Goal: Answer question/provide support

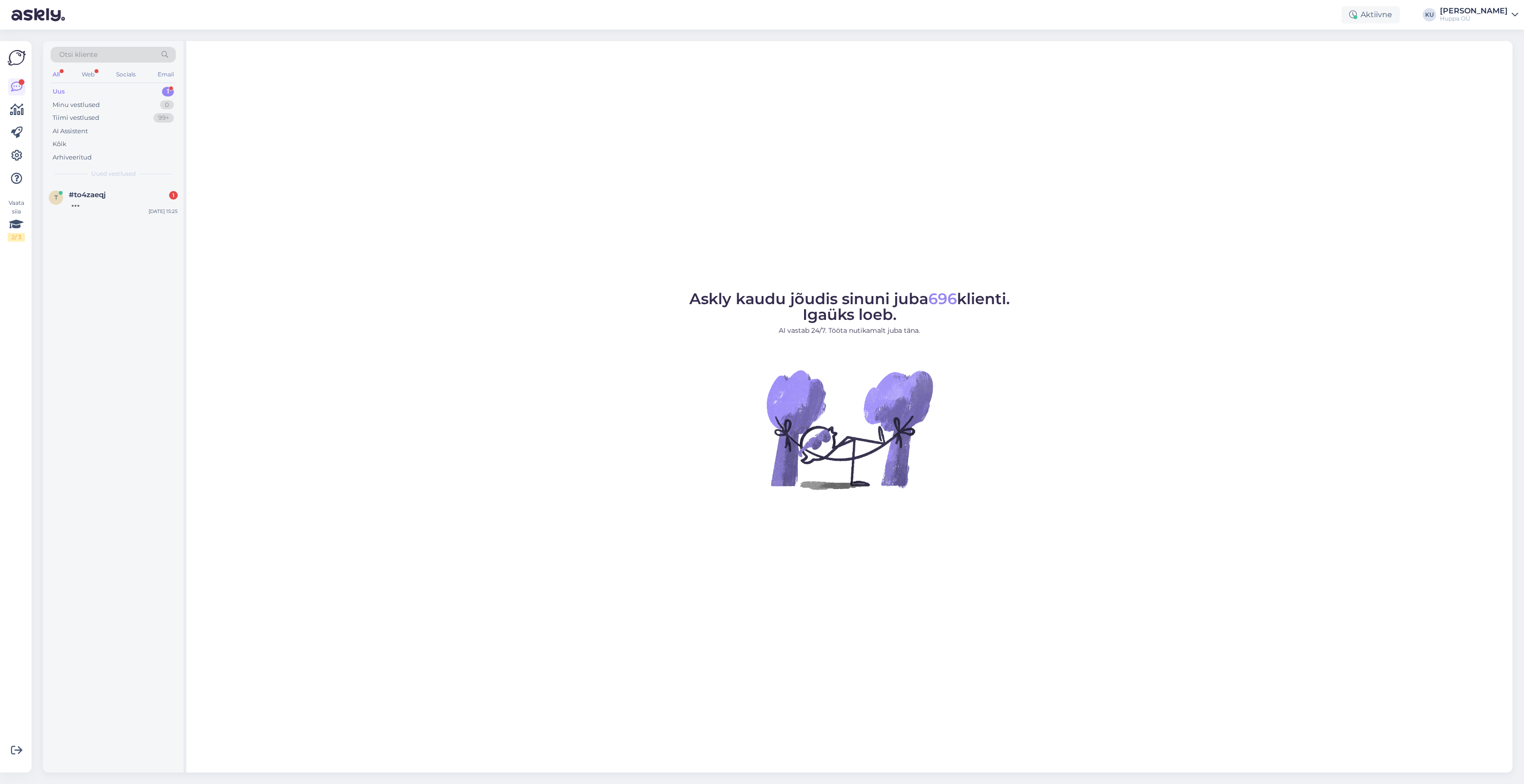
click at [82, 194] on span "#to4zaeqj" at bounding box center [87, 195] width 37 height 9
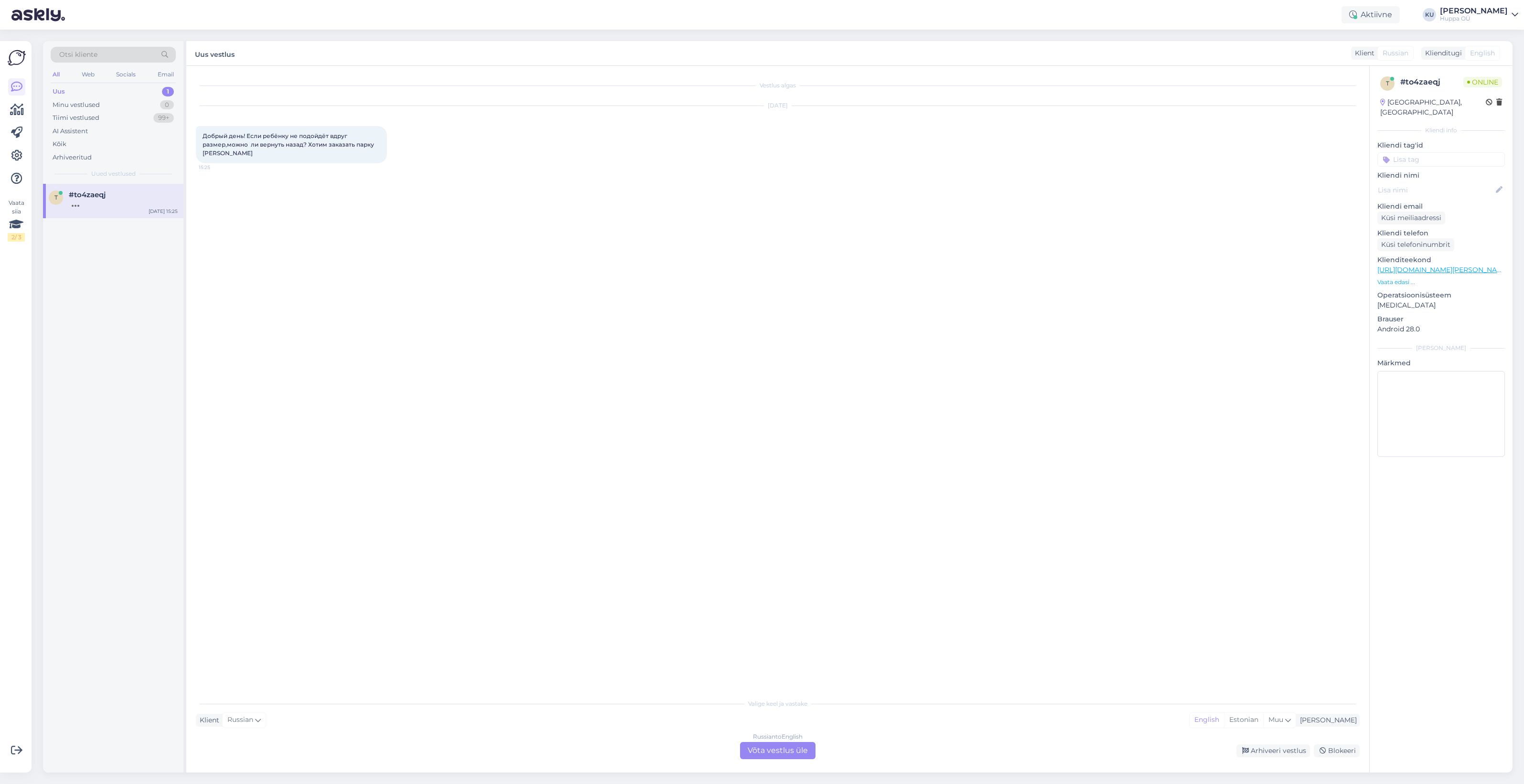
click at [769, 753] on div "Russian to English Võta vestlus üle" at bounding box center [778, 751] width 75 height 17
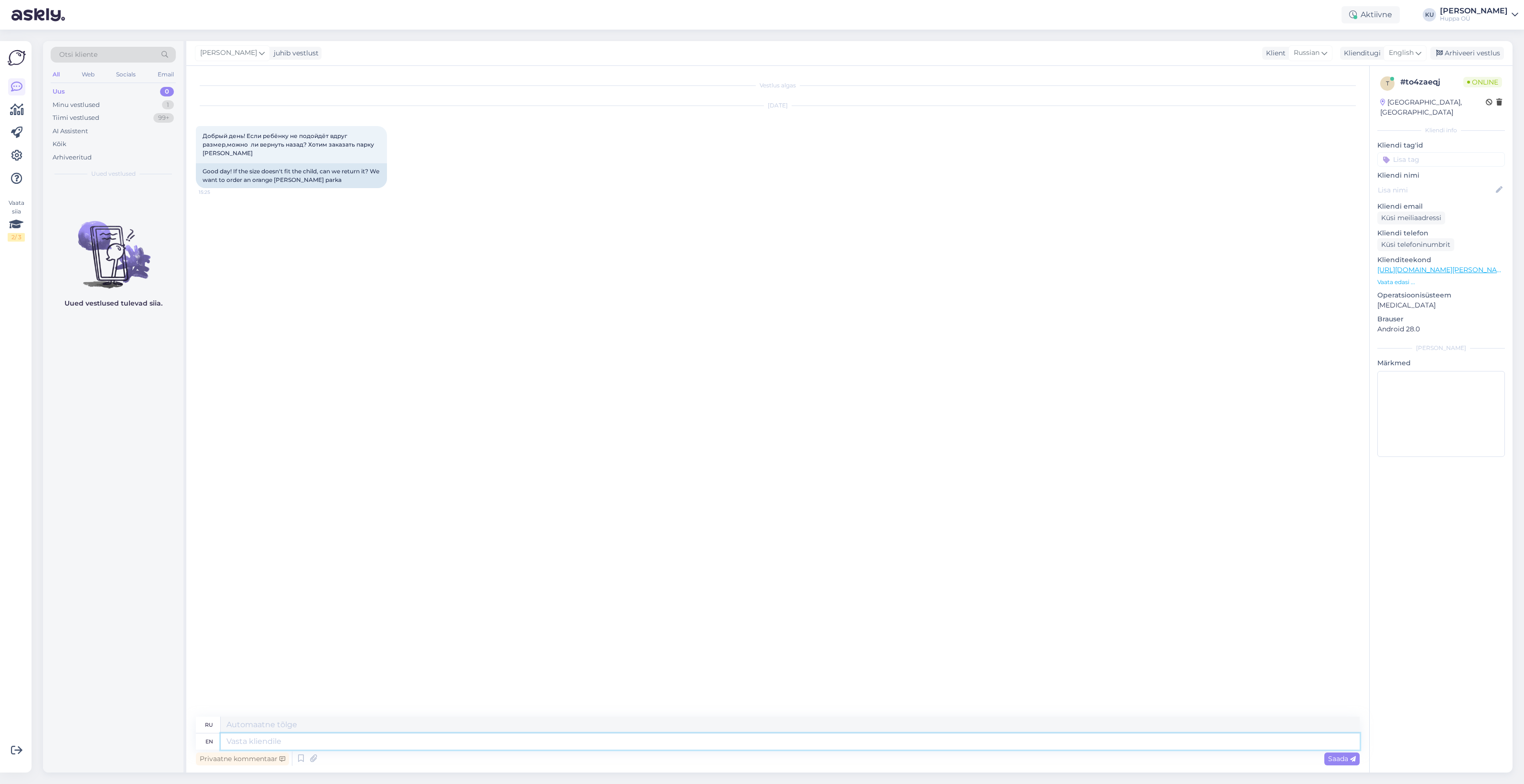
click at [269, 741] on textarea at bounding box center [790, 741] width 1139 height 16
type textarea "Hi!"
type textarea "Привет!"
type textarea "Hi! Yes y"
type textarea "Привет! Да."
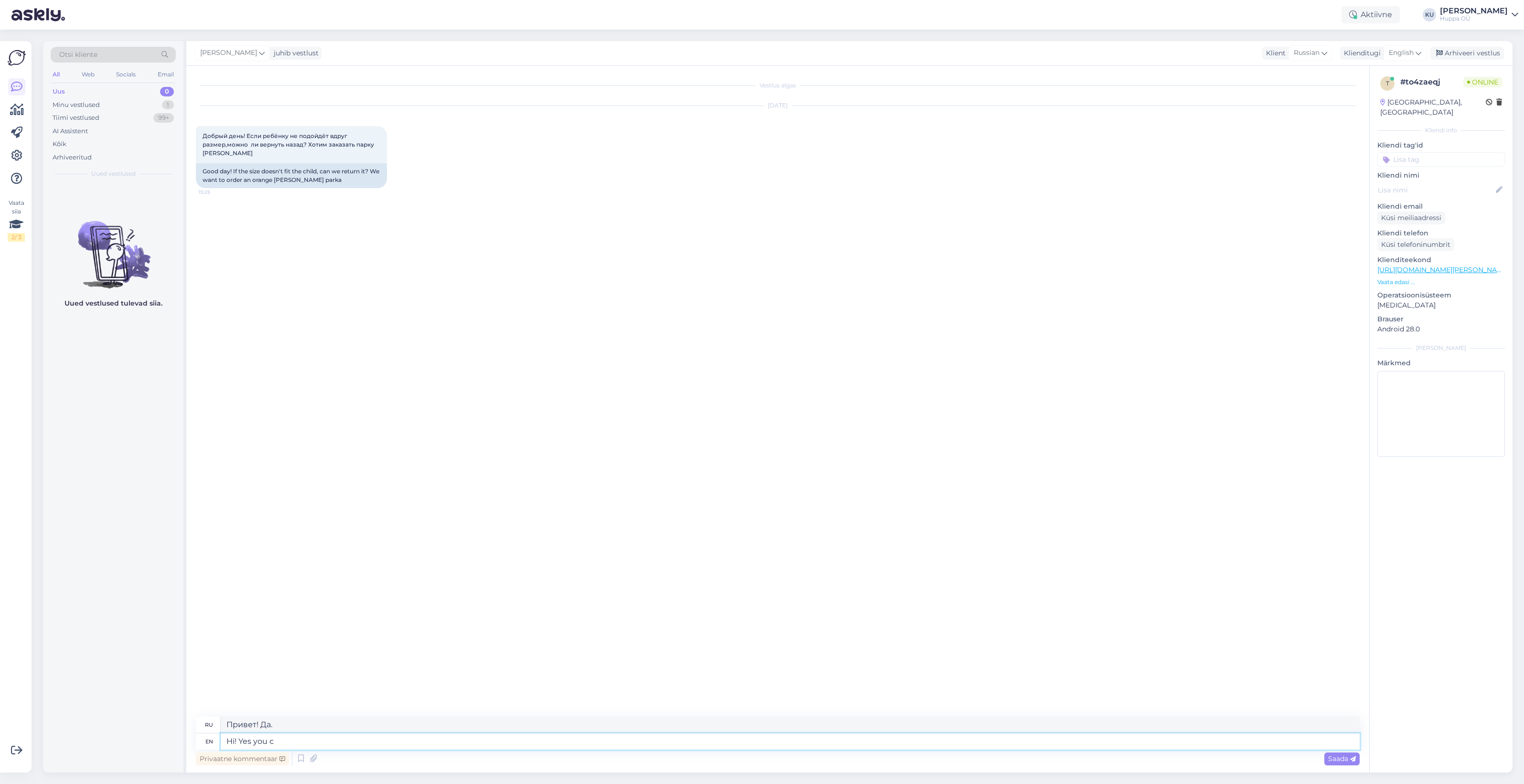
type textarea "Hi! Yes you ca"
type textarea "Привет! Да, ты."
type textarea "Hi! Yes you can r"
type textarea "Привет! Да, можешь."
type textarea "Hi! Yes you can return i"
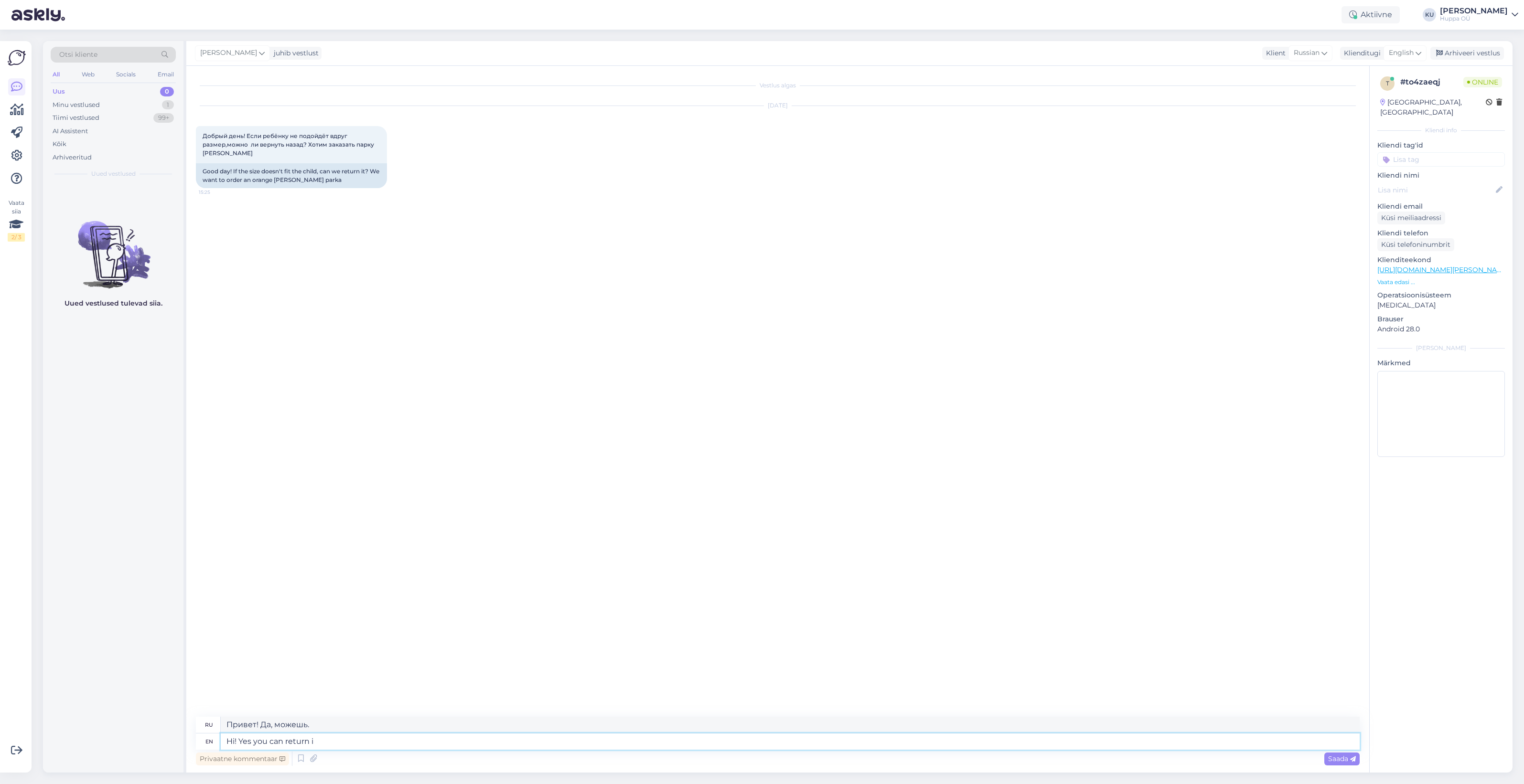
type textarea "Привет! Да, можете вернуть."
type textarea "Hi! Yes you can return it"
type textarea "Привет! Да, вы можете вернуть."
type textarea "Hi! Yes you can return it to"
type textarea "Привет! Да, вы можете вернуть его."
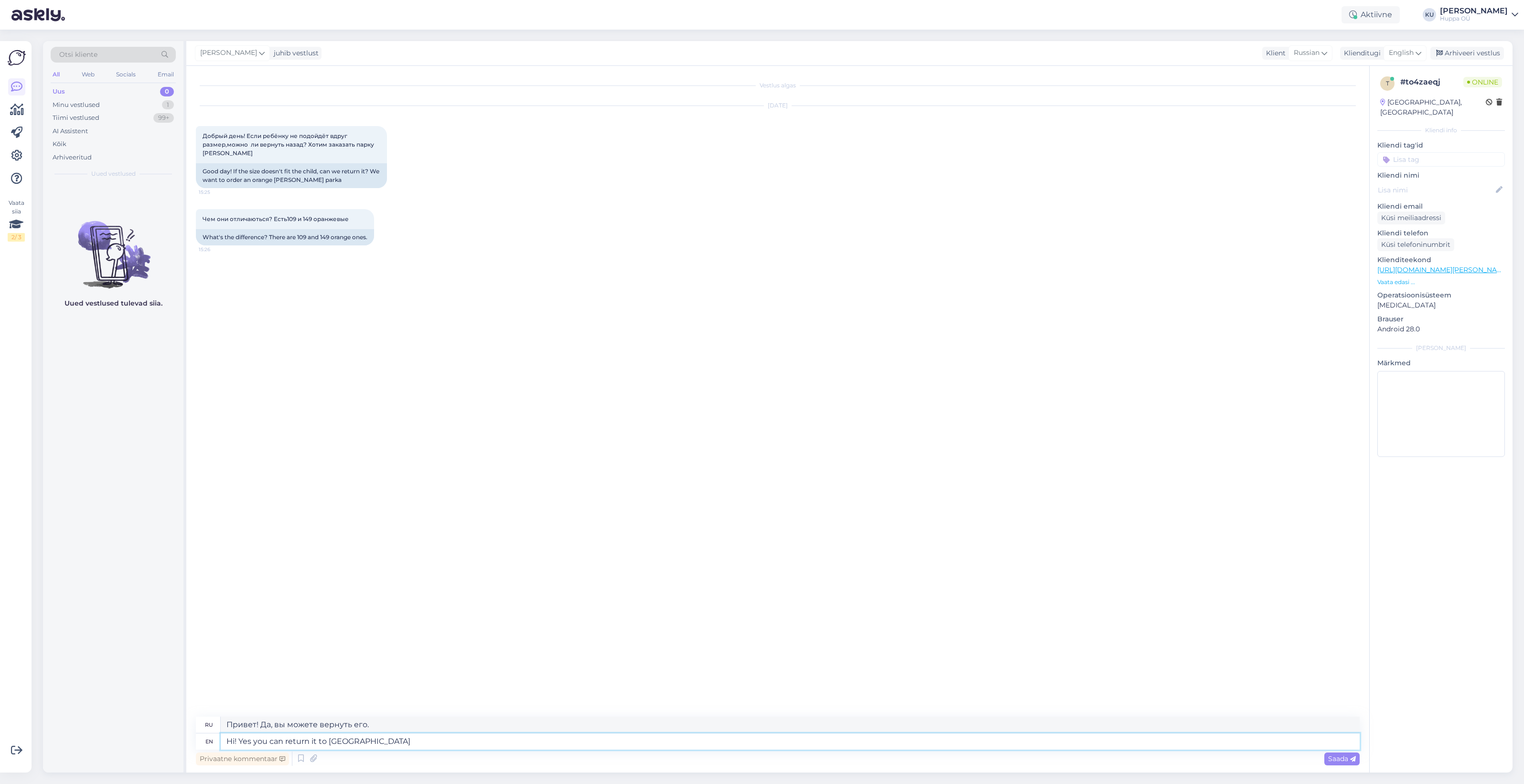
type textarea "Hi! Yes you can return it to [PERSON_NAME] s"
type textarea "Привет! Да, вы можете вернуть его в Земитану."
type textarea "Hi! Yes you can return it to [GEOGRAPHIC_DATA] store or"
type textarea "Здравствуйте! Да, вы можете вернуть его в магазин Zemitana."
type textarea "Hi! Yes you can return it to [GEOGRAPHIC_DATA] store or s"
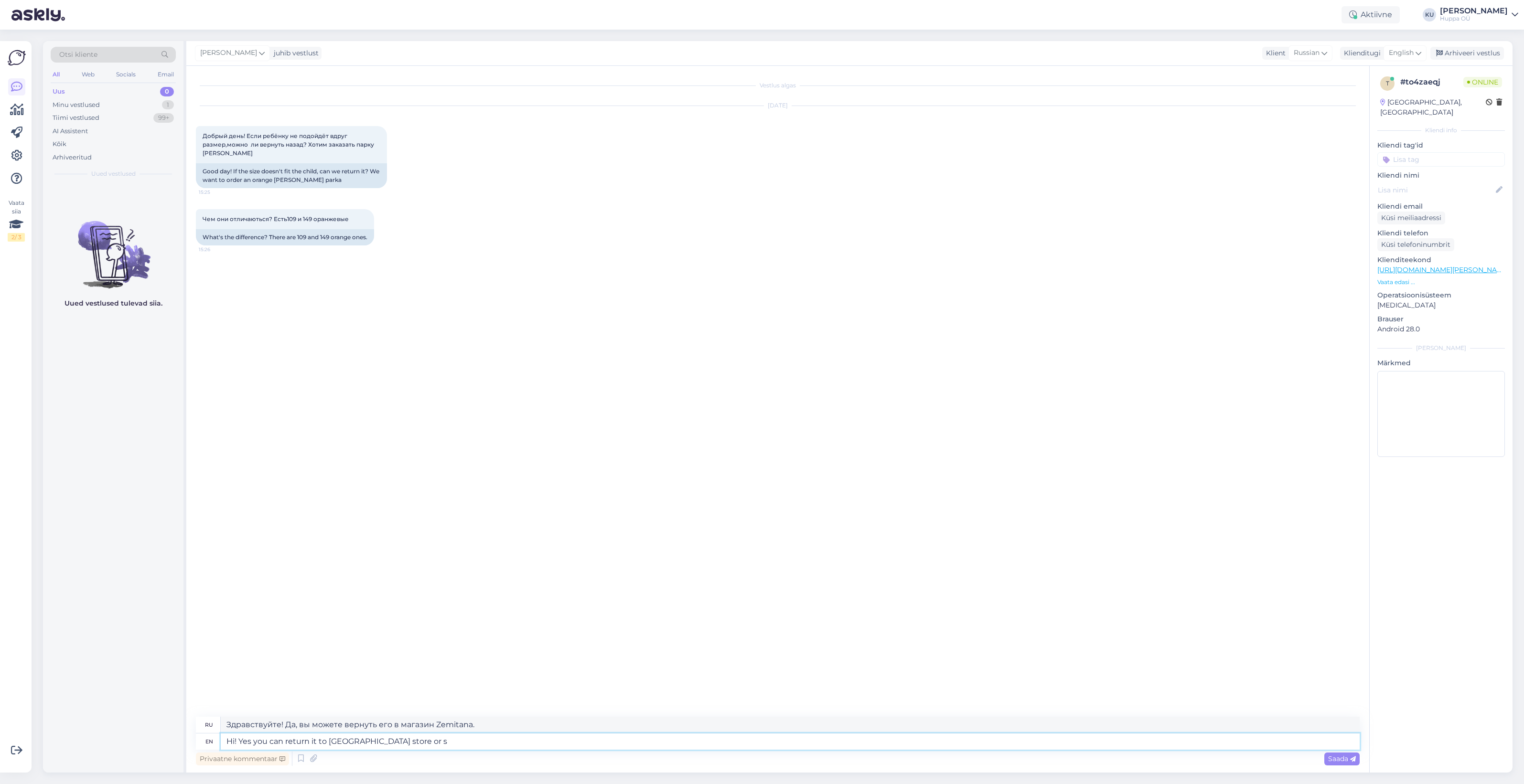
type textarea "Привет! Да, вы можете вернуть его в магазин Zemitana или"
type textarea "Hi! Yes you can return it to [GEOGRAPHIC_DATA] store or send i"
type textarea "Привет! Да, вы можете вернуть его в магазин Zemitana или отправить"
type textarea "Hi! Yes you can return it to [GEOGRAPHIC_DATA] store or send it b"
type textarea "Привет! Да, вы можете вернуть его в магазин Zemitana или отправить по почте."
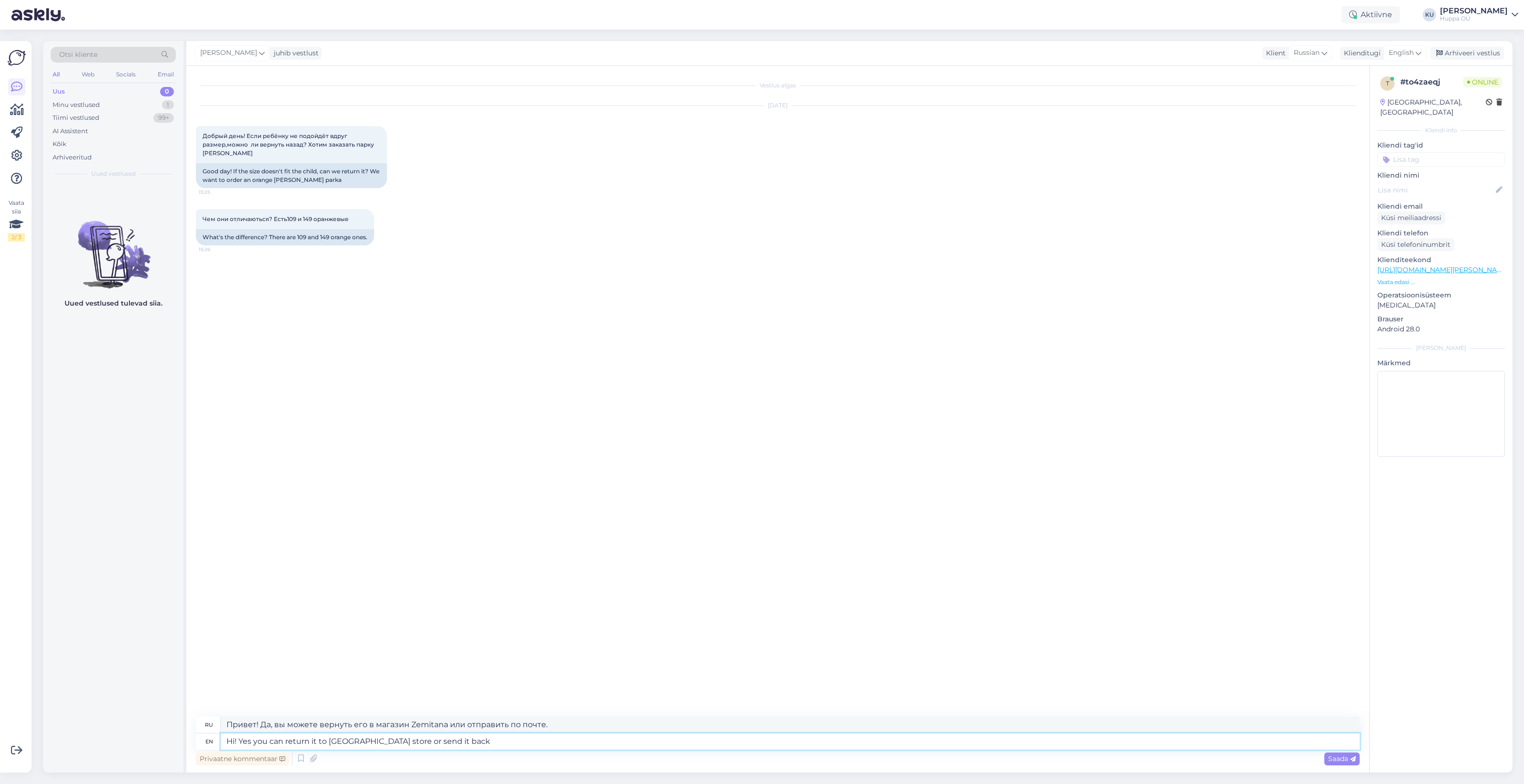
type textarea "Hi! Yes you can return it to [GEOGRAPHIC_DATA] store or send it back t"
type textarea "Здравствуйте! Да, вы можете вернуть его в магазин Zemitana или отправить обратн…"
type textarea "Hi! Yes you can return it to [GEOGRAPHIC_DATA] store or send it back through"
type textarea "Привет! Да, вы можете вернуть его в магазин Zemitana или отправить обратно через"
type textarea "Hi! Yes you can return it to [GEOGRAPHIC_DATA] store or send it back through pa…"
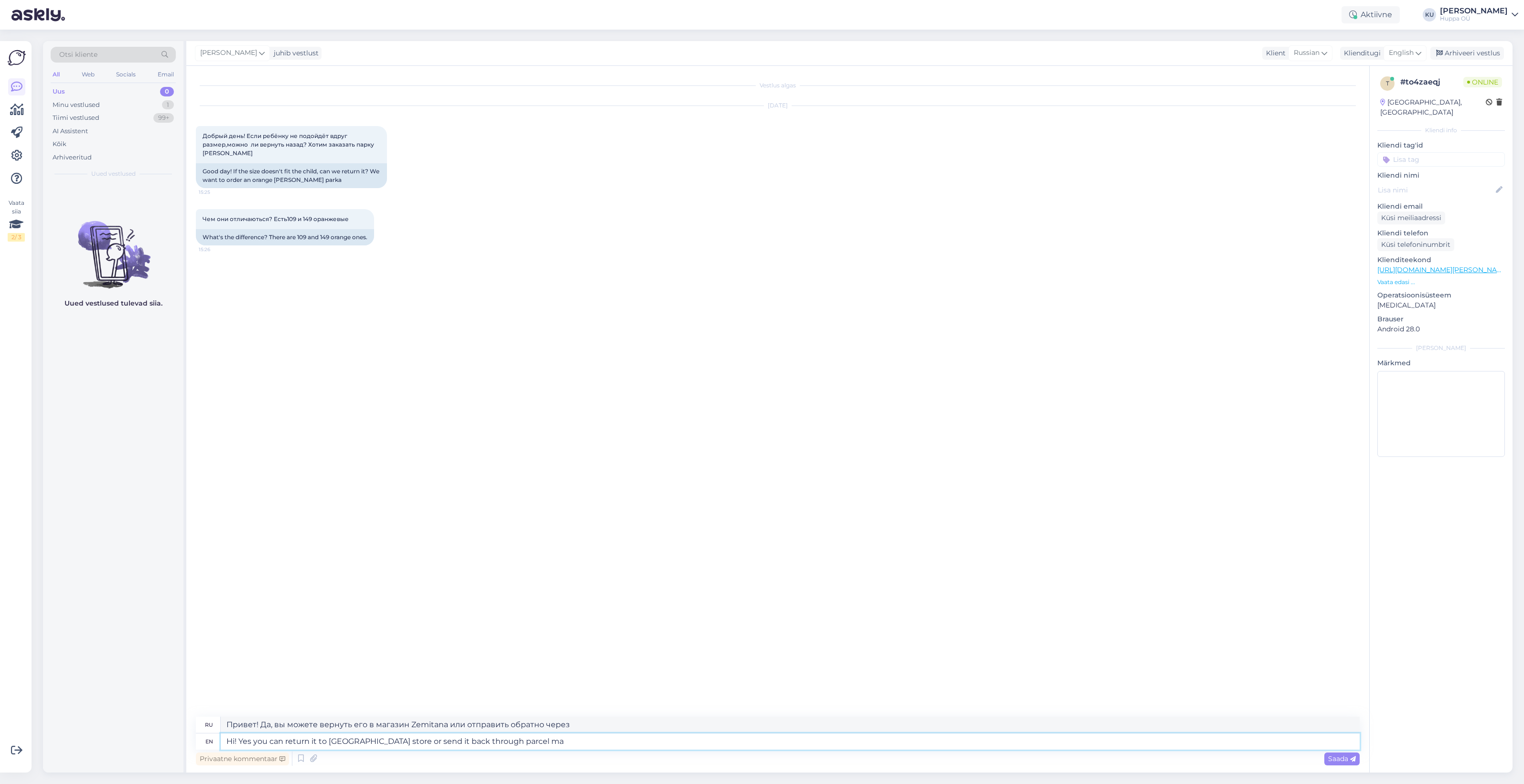
type textarea "Здравствуйте! Да, вы можете вернуть его в магазин Zemitana или отправить обратн…"
type textarea "Hi! Yes you can return it to [GEOGRAPHIC_DATA] store or send it back through pa…"
type textarea "Здравствуйте! Да, вы можете вернуть его в магазин Zemitana или отправить обратн…"
type textarea "Hi! Yes you can return it to [GEOGRAPHIC_DATA] store or send it back through pa…"
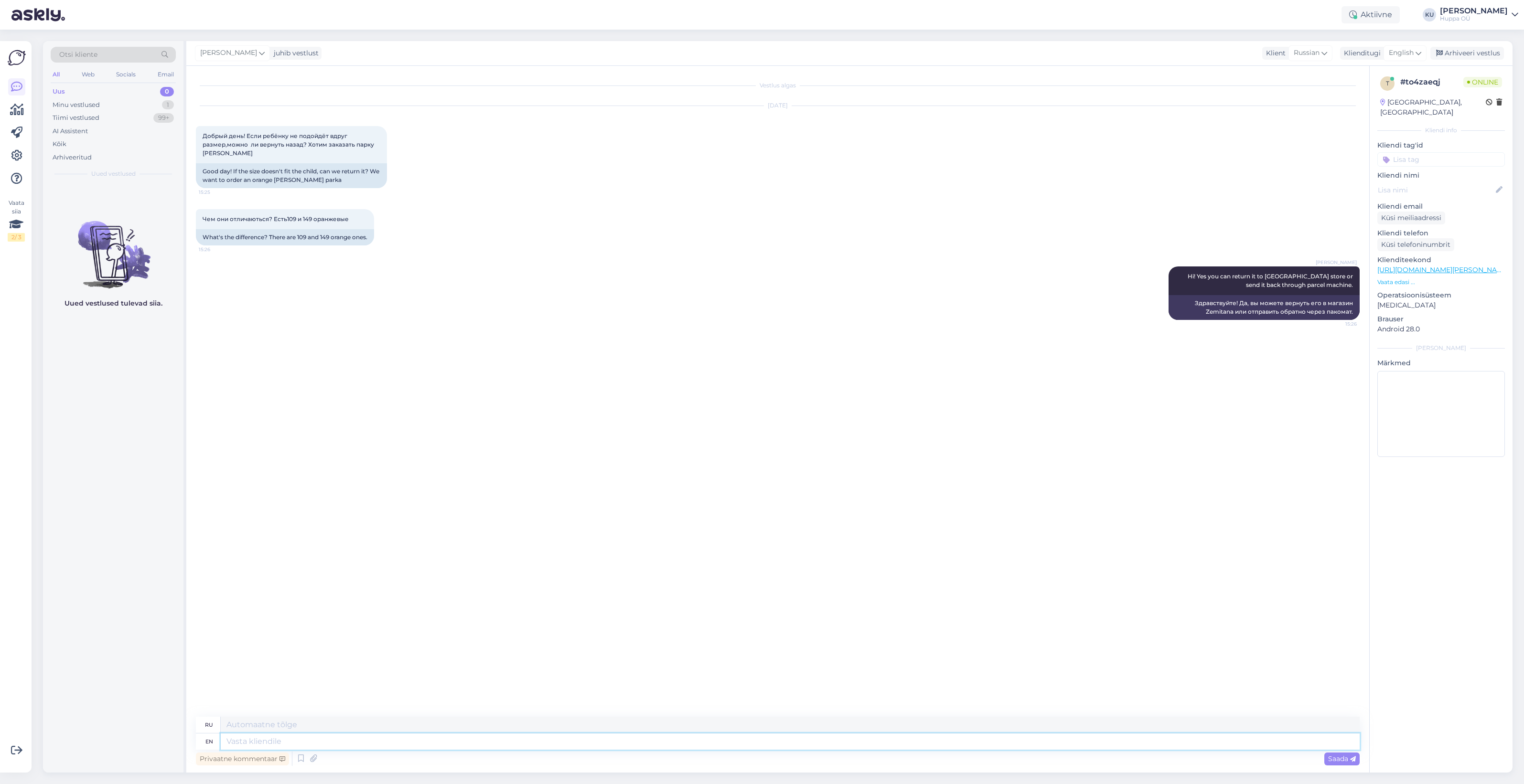
click at [304, 738] on textarea at bounding box center [790, 741] width 1139 height 16
click at [287, 739] on textarea at bounding box center [790, 741] width 1139 height 16
type textarea "Do"
type textarea "Делать"
type textarea "Do you m"
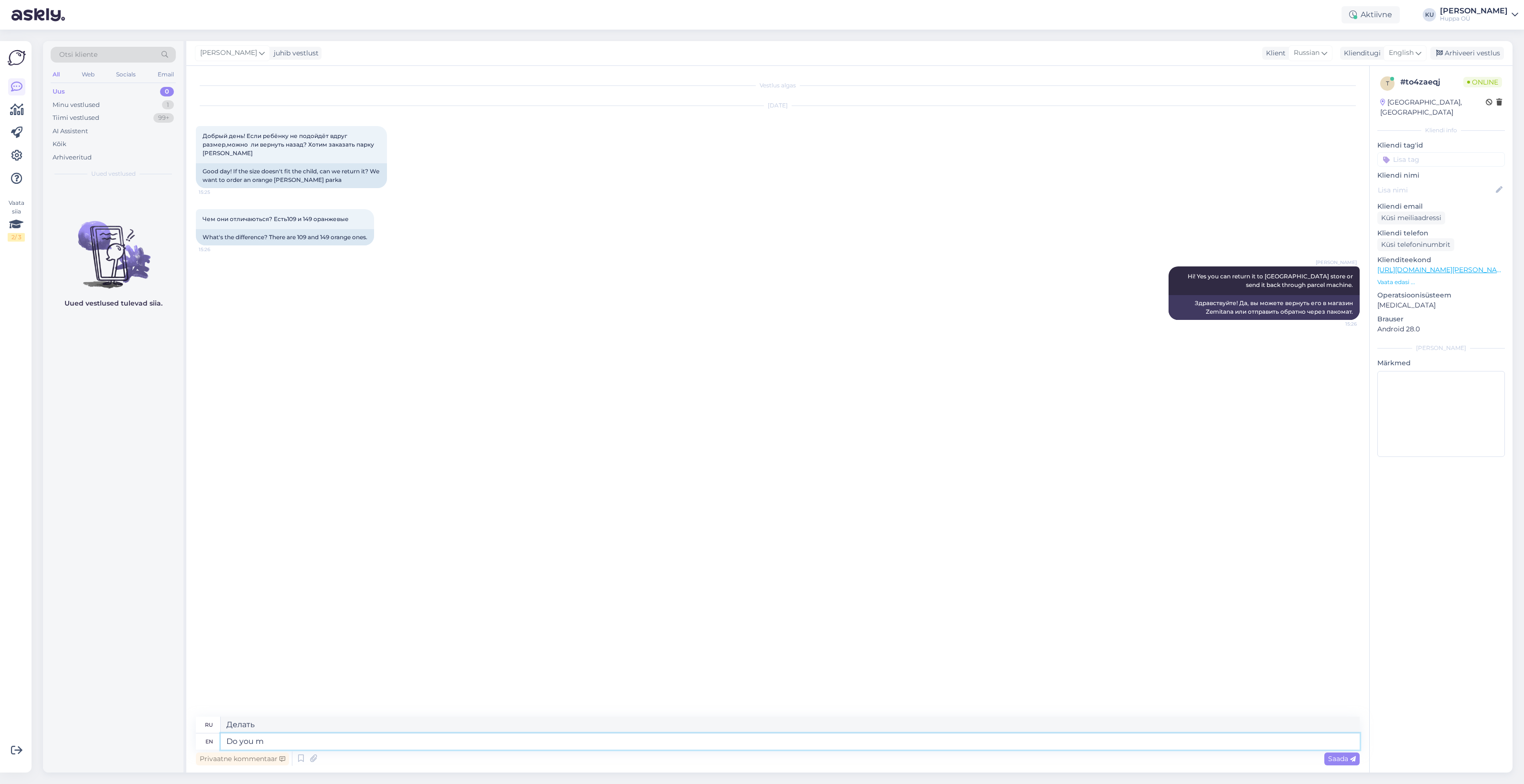
type textarea "Ты"
type textarea "Do you mean t"
type textarea "Вы имеете в виду"
type textarea "Do"
type textarea "Ты"
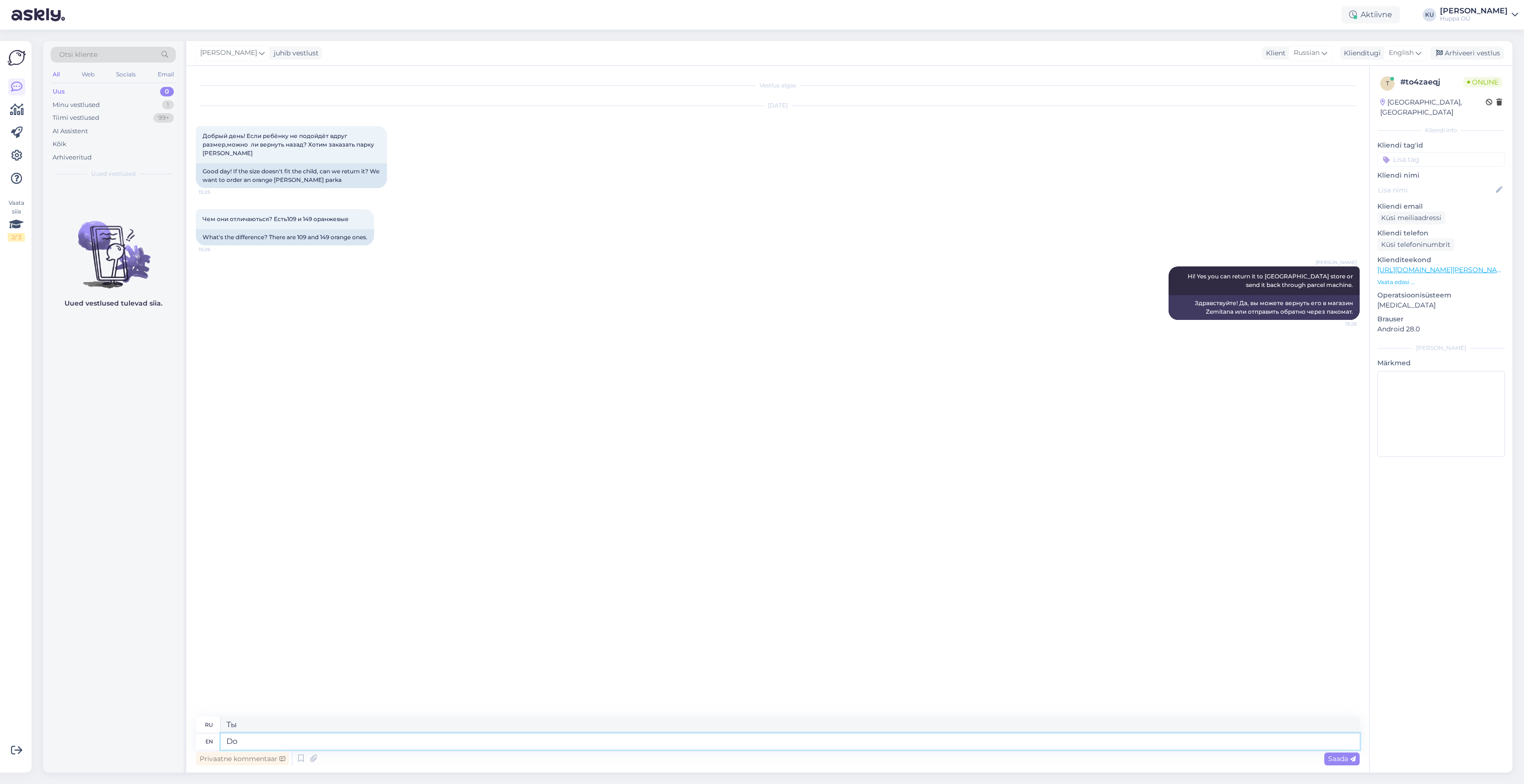
type textarea "D"
type textarea "Делать"
type textarea "109 a"
type textarea "109"
type textarea "109 and"
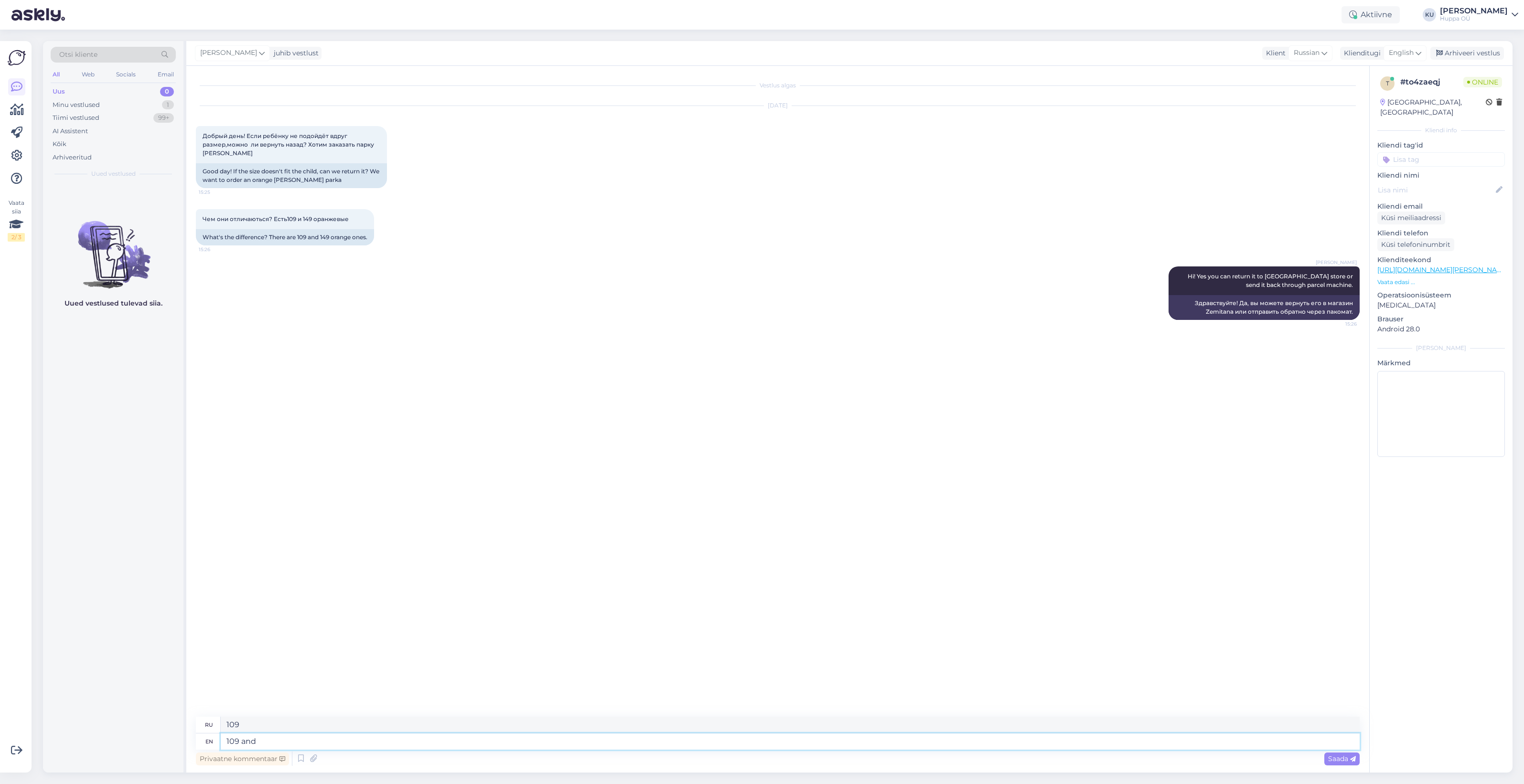
type textarea "109 и"
type textarea "109 and 149?"
type textarea "109 и 149?"
type textarea "109 and 149? Or d"
type textarea "109 и 149? Или"
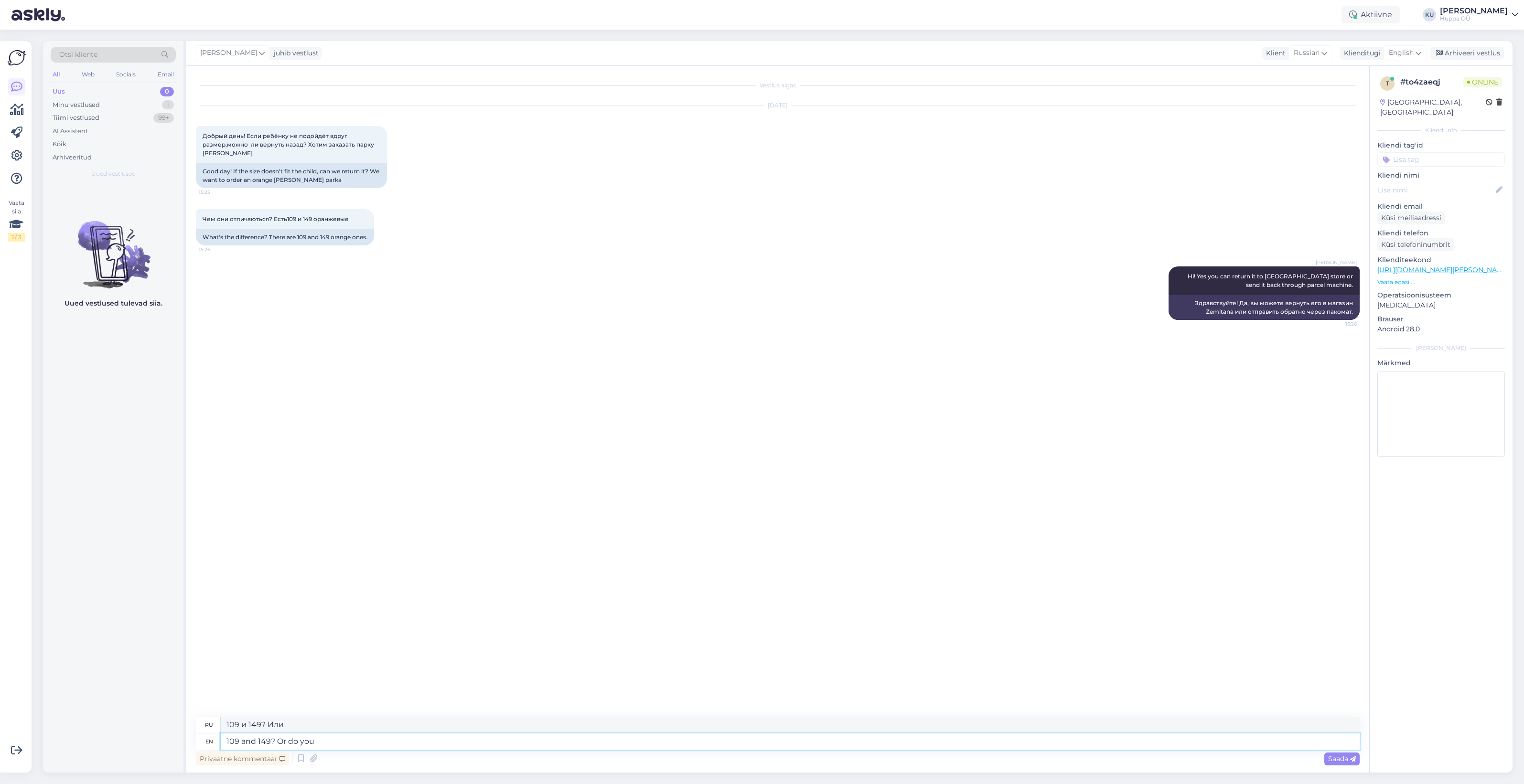
type textarea "109 and 149? Or do you m"
type textarea "109 и 149? Или вы"
type textarea "109 and 149? Or do you mean t"
type textarea "109 и 149? Или вы имеете в виду"
type textarea "109 and 149? Or do you mean there a"
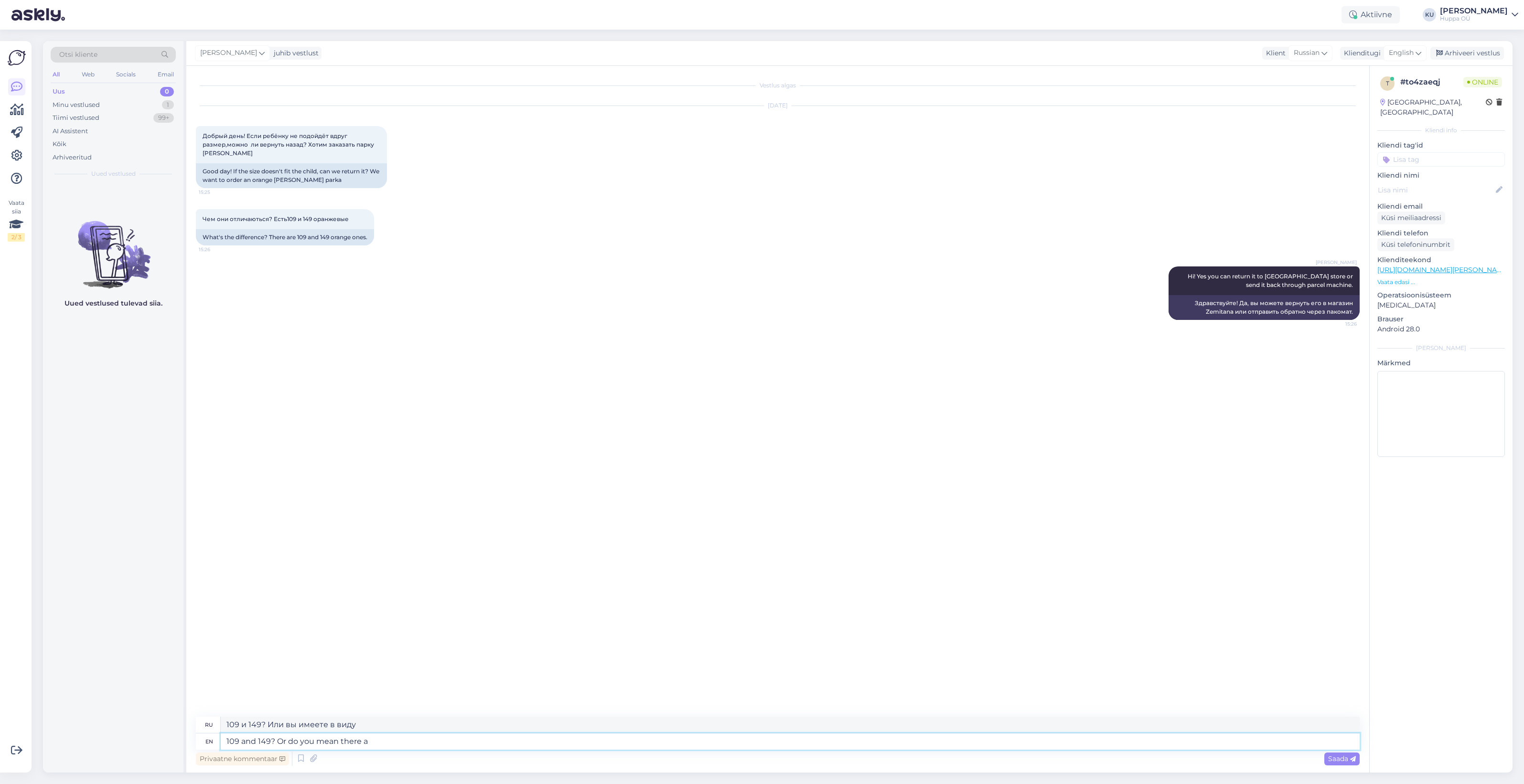
type textarea "109 и 149? Или ты имеешь в виду там?"
type textarea "109 and 149? Or do you mean there are"
type textarea "109 и 149? Или вы имеете в виду, что есть"
type textarea "109 and 149? Or do you mean there are 2 o"
type textarea "109 и 149? Или вы имеете в виду, что их 2?"
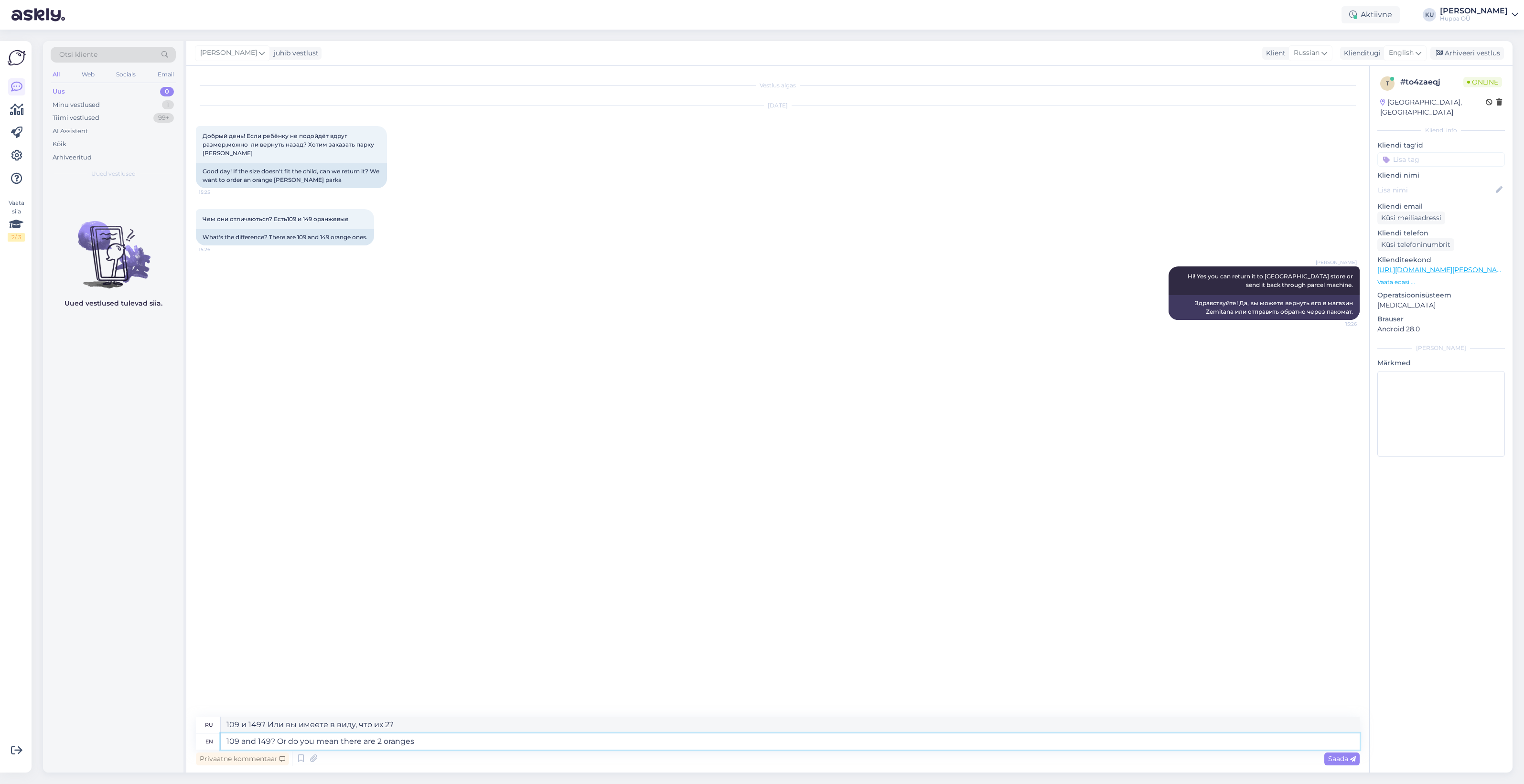
type textarea "109 and 149? Or do you mean there are 2 oranges?"
type textarea "109 и 149? Или вы имеете в виду, что апельсинов два?"
type textarea "Colors a"
type textarea "Цвета"
type textarea "Colors are"
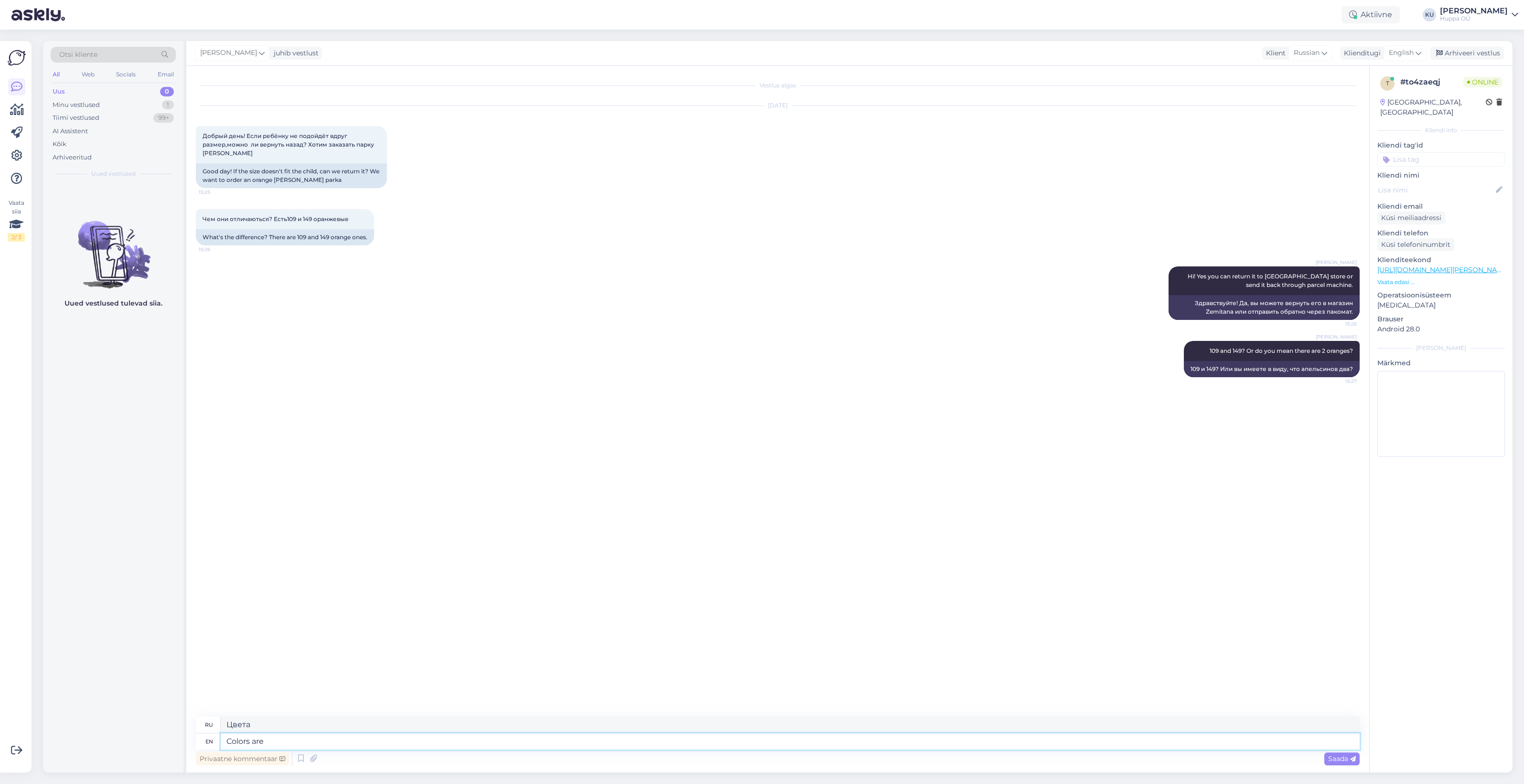
type textarea "Цвета есть"
type textarea "Colors are different"
type textarea "Цвета разные"
click at [263, 741] on textarea "Colors are different" at bounding box center [790, 741] width 1139 height 16
type textarea "Colors are little different"
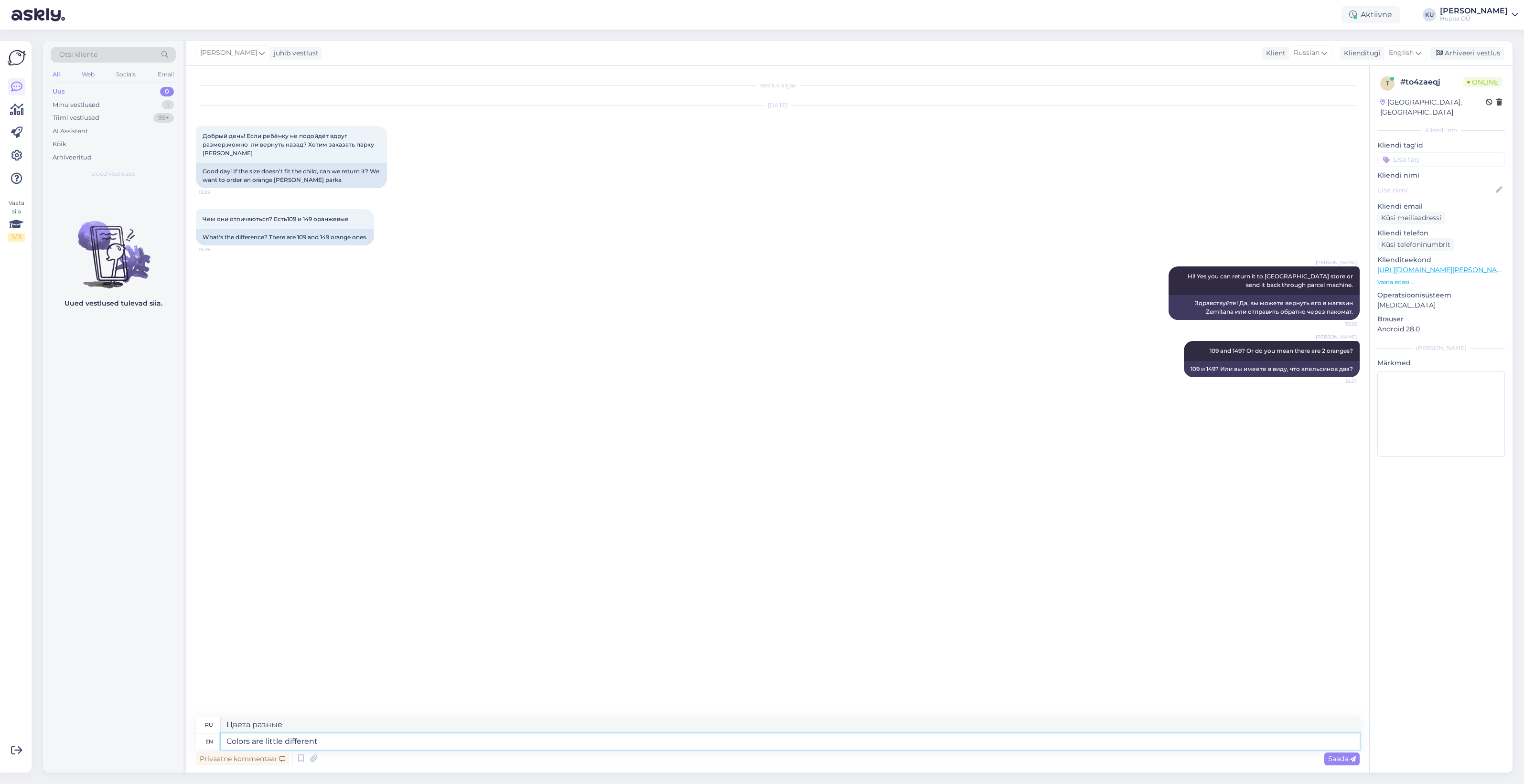
type textarea "Цвета немного отличаются."
type textarea "Colors are little different"
click at [1350, 763] on div "Saada" at bounding box center [1342, 759] width 35 height 13
click at [256, 738] on textarea at bounding box center [790, 741] width 1139 height 16
type textarea "talking a"
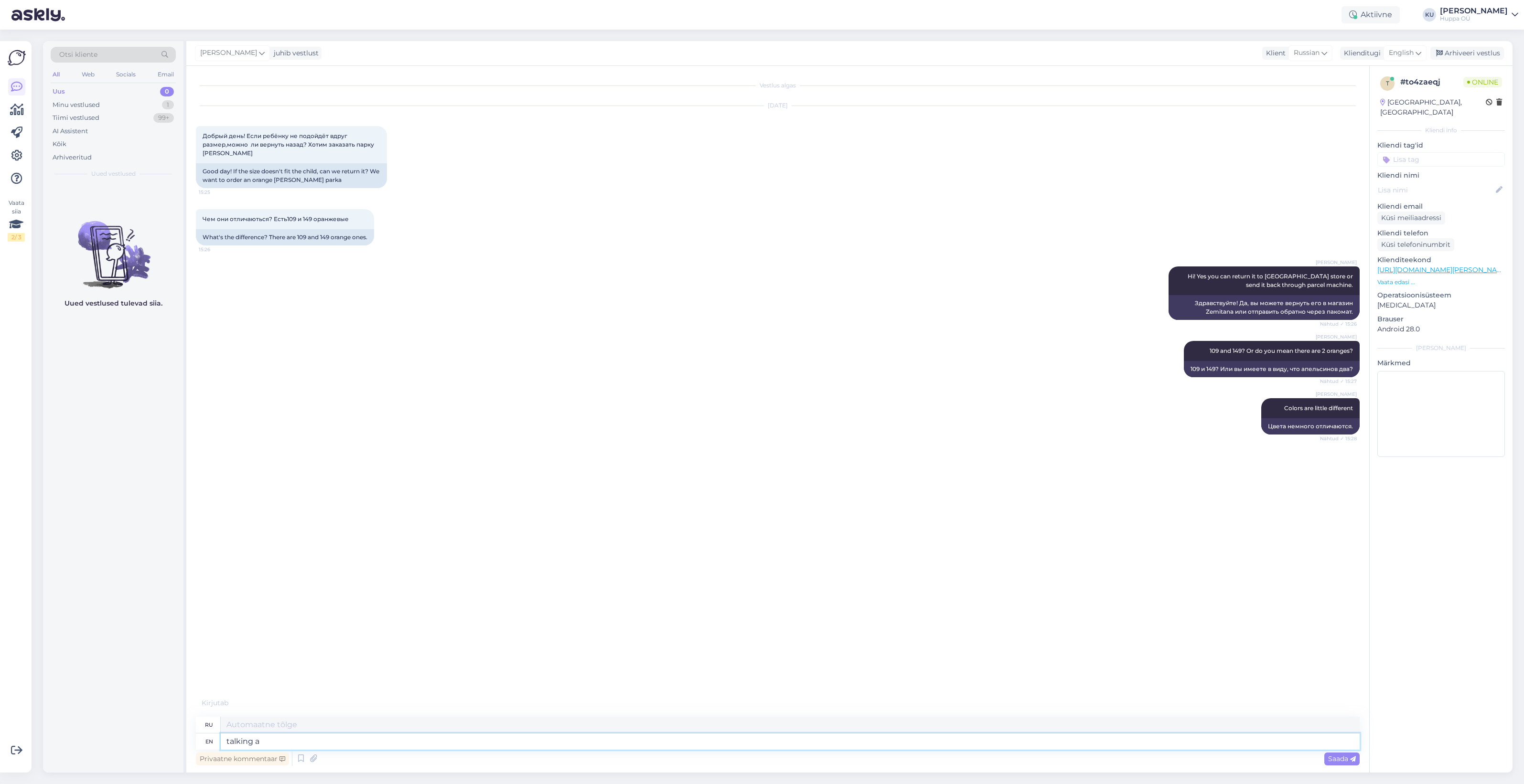
type textarea "говоря"
type textarea "talking about ht"
type textarea "говорить [PERSON_NAME]"
type textarea "talking about htis:"
type textarea "говоря об этом:"
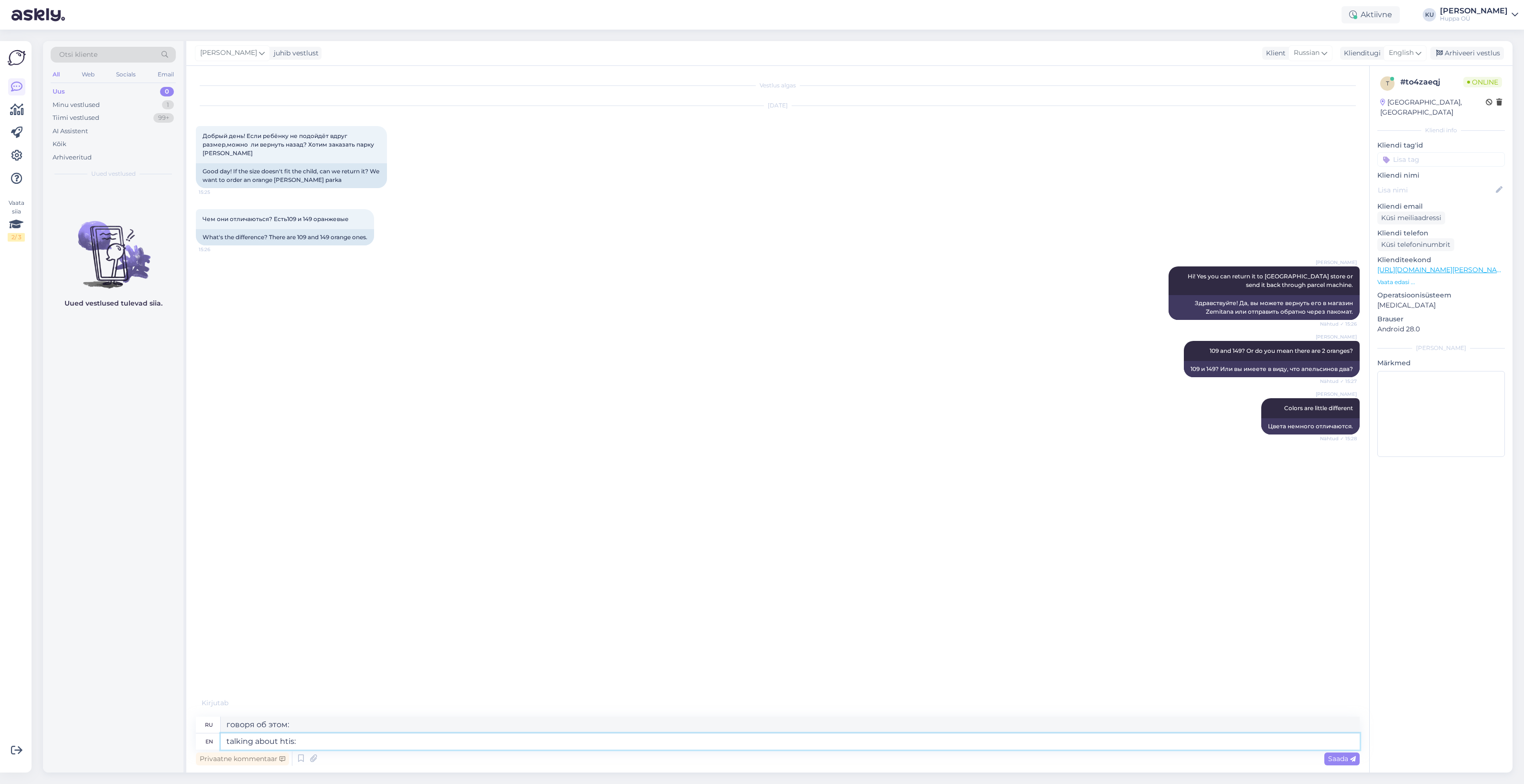
paste textarea "[URL][DOMAIN_NAME][PERSON_NAME]"
type textarea "talking about htis: [URL][DOMAIN_NAME][PERSON_NAME] ?"
type textarea "говорим о htis: [URL][DOMAIN_NAME][PERSON_NAME] ?"
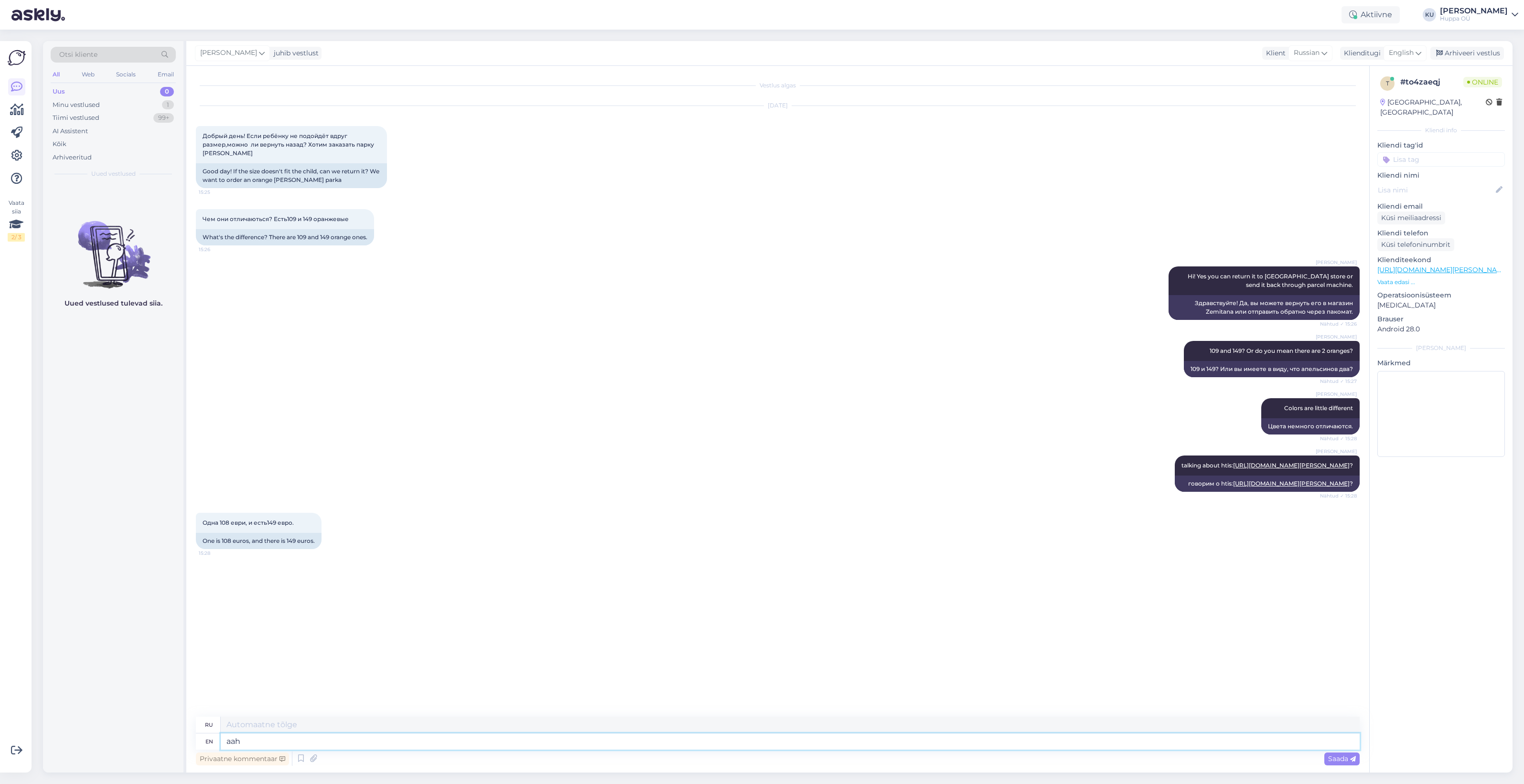
type textarea "aah"
type textarea "ааа"
type textarea "aah pric"
type textarea "ааа цена"
type textarea "a"
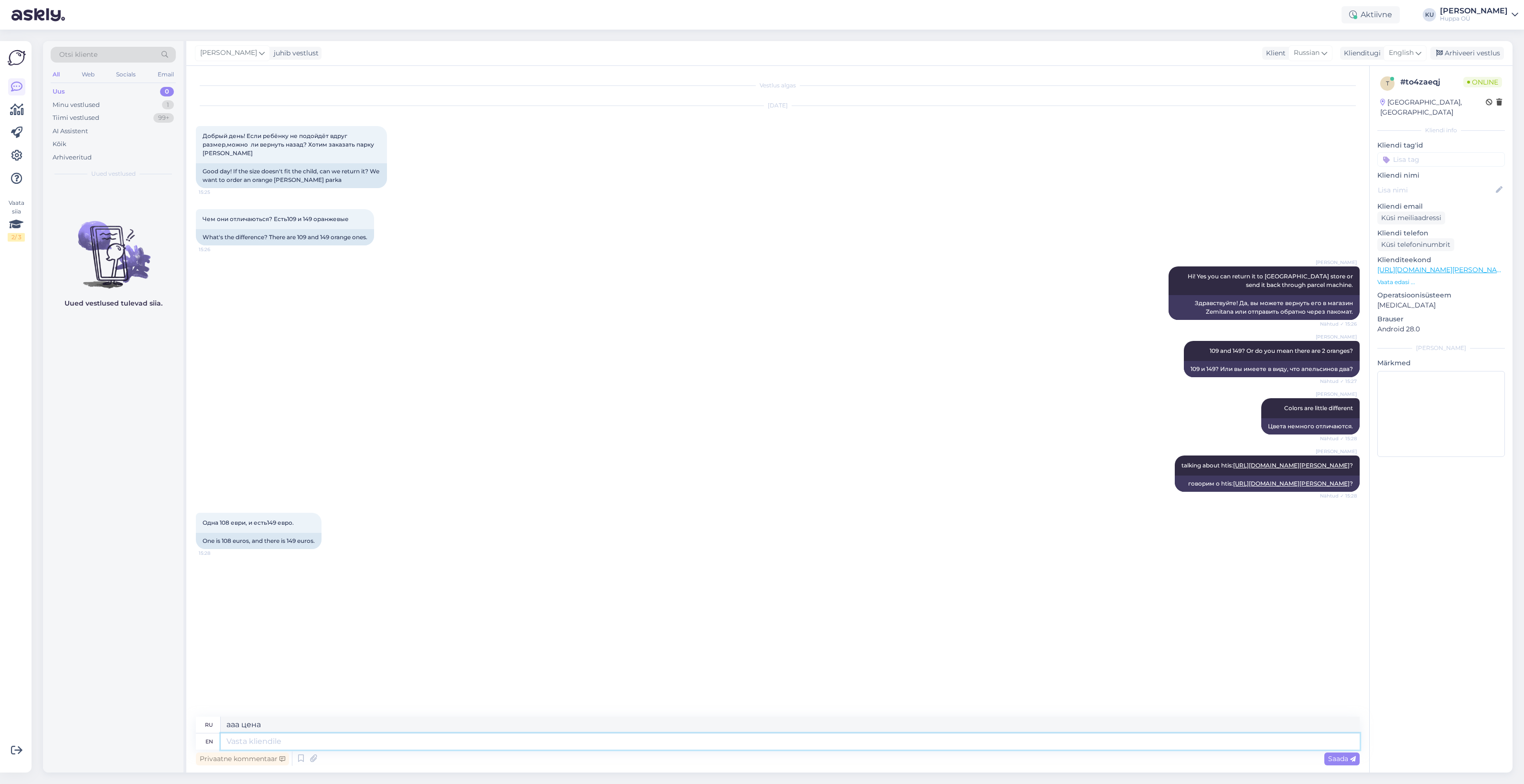
type textarea "ааа"
type textarea "Oh, o"
type textarea "Ой,"
type textarea "Oh, okay"
type textarea "Ох, ладно"
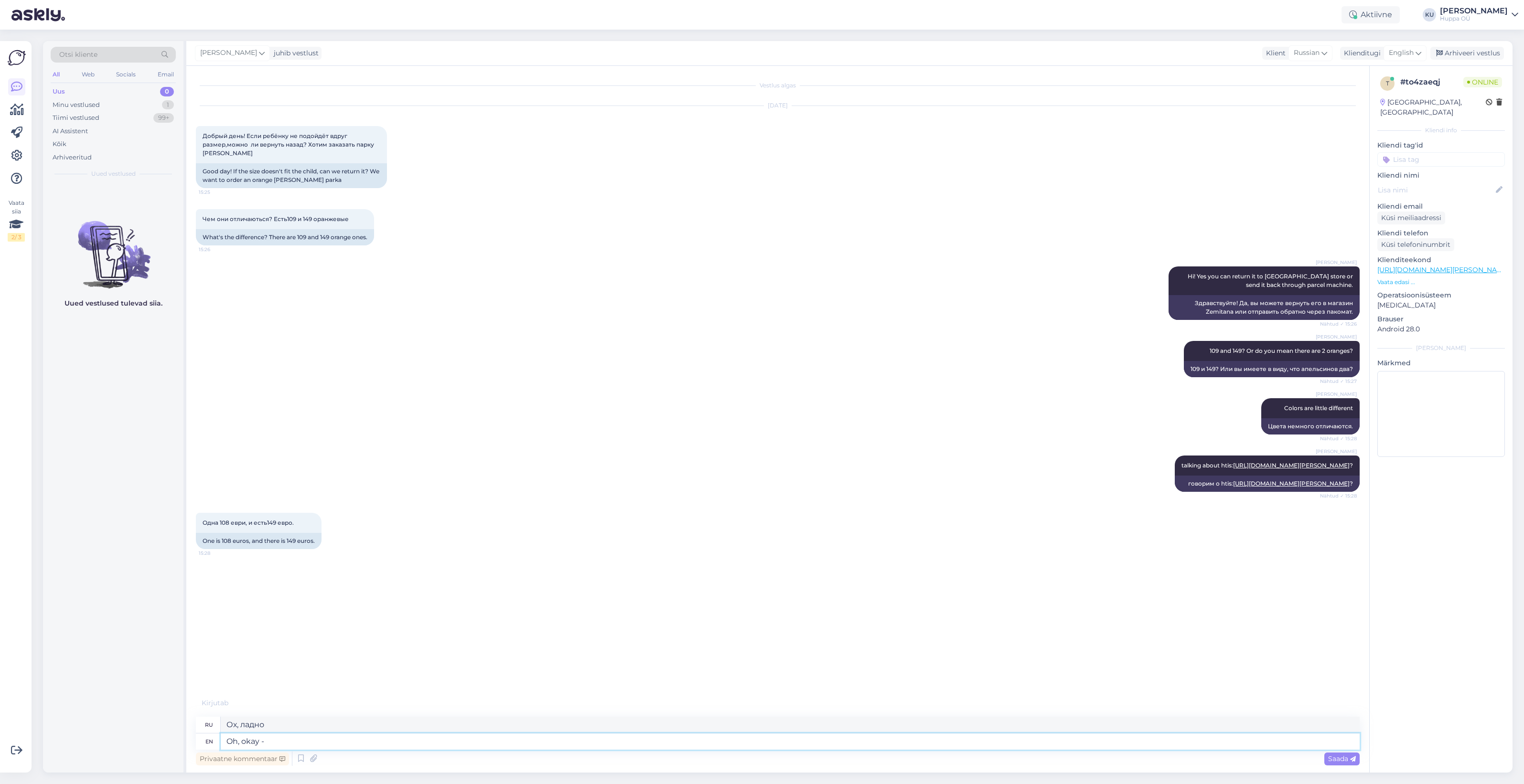
type textarea "Oh, okay - t"
type textarea "Ох, ладно -"
type textarea "Oh, okay - thanks"
type textarea "О, хорошо, спасибо."
type textarea "Oh, okay - thanks for"
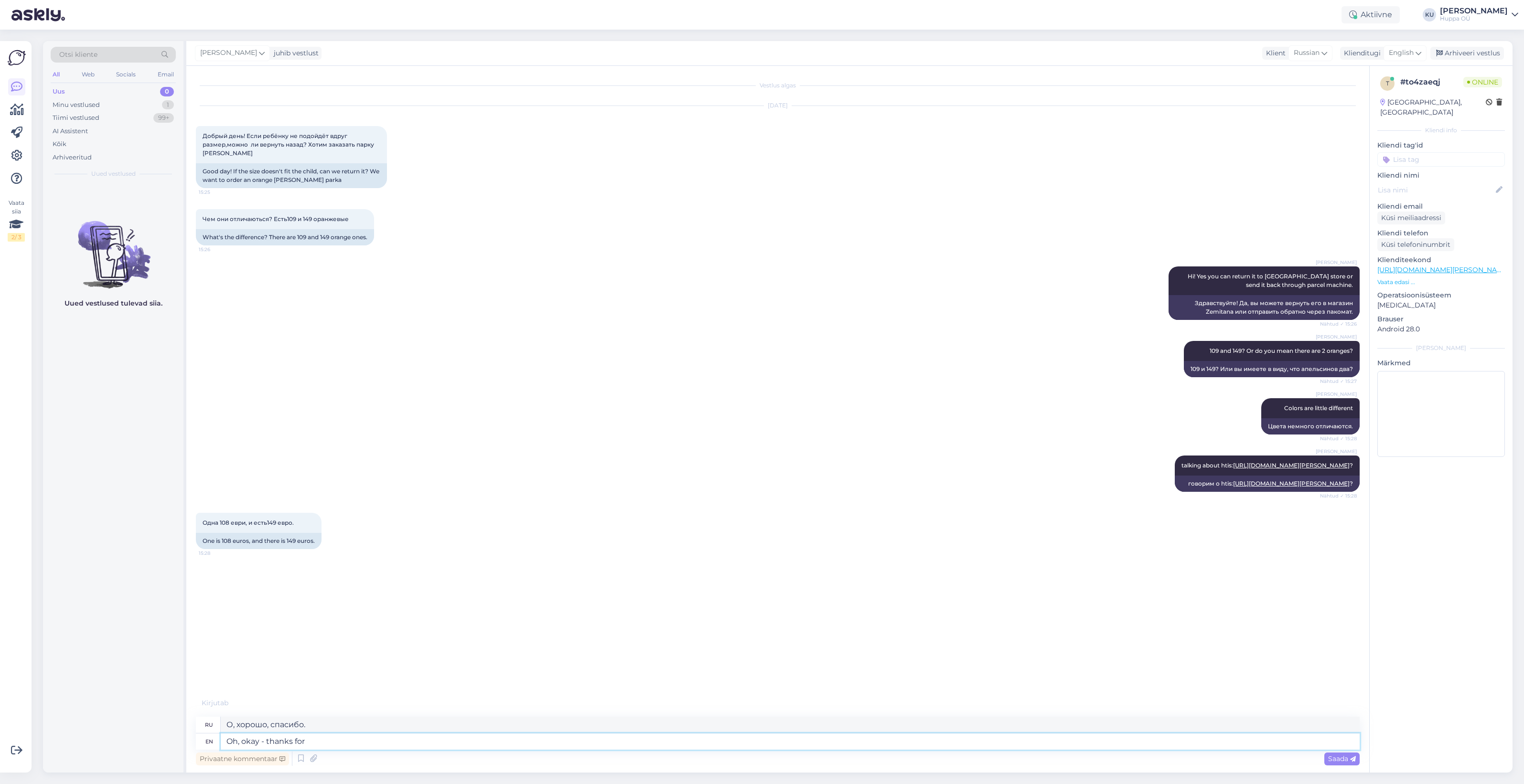
type textarea "О, хорошо - спасибо за"
type textarea "Oh, okay - thanks for specifying!"
type textarea "О, хорошо, спасибо за уточнение!"
type textarea "Oh, okay - thanks for specifying! One co"
type textarea "О, ладно, спасибо за уточнение! Один"
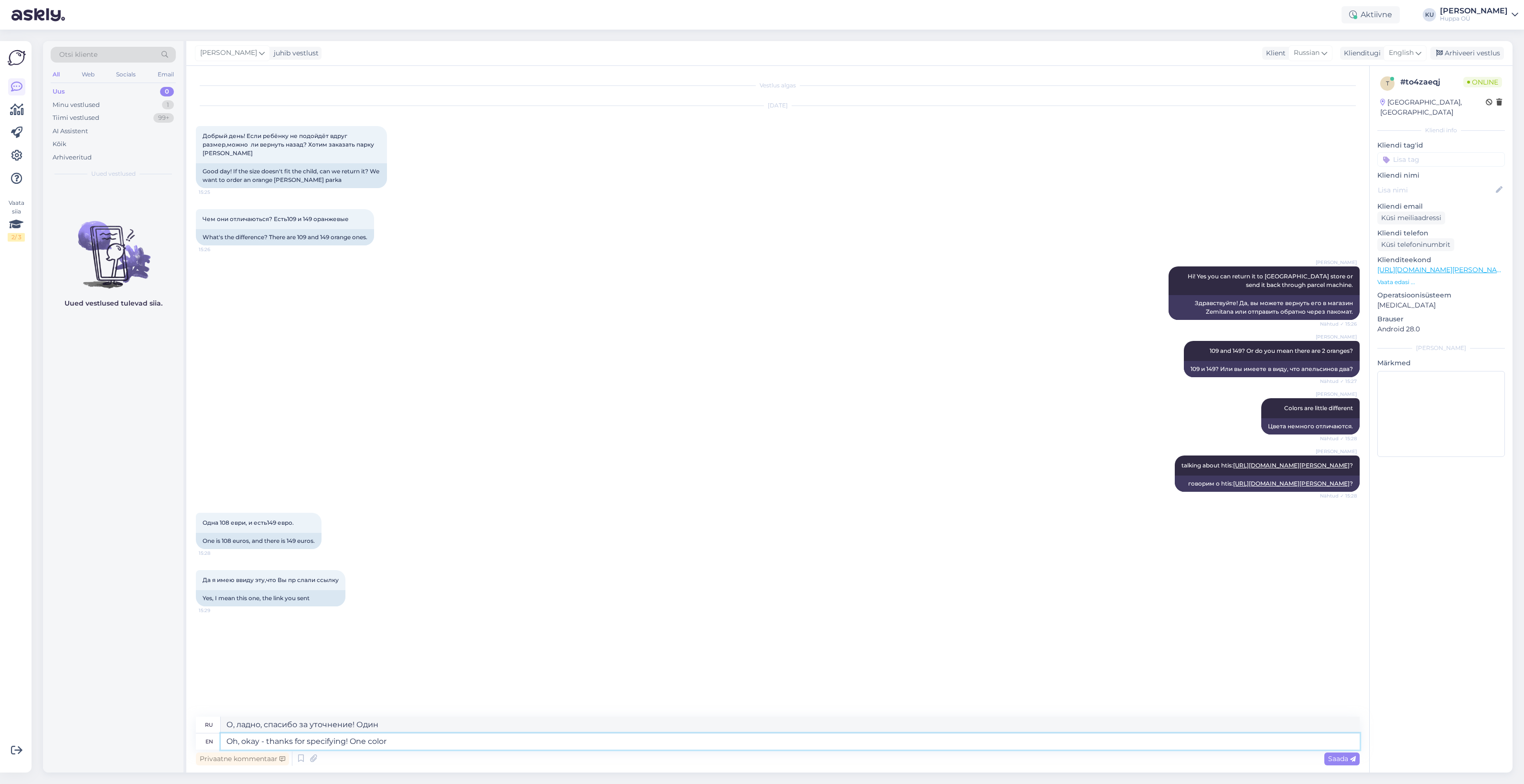
type textarea "Oh, okay - thanks for specifying! One color i"
type textarea "О, хорошо, спасибо, что уточнили! Один цвет."
type textarea "Oh, okay - thanks for specifying! One color is f"
type textarea "О, хорошо, спасибо, что уточнили! Один цвет..."
type textarea "Oh, okay - thanks for specifying! One color is from o"
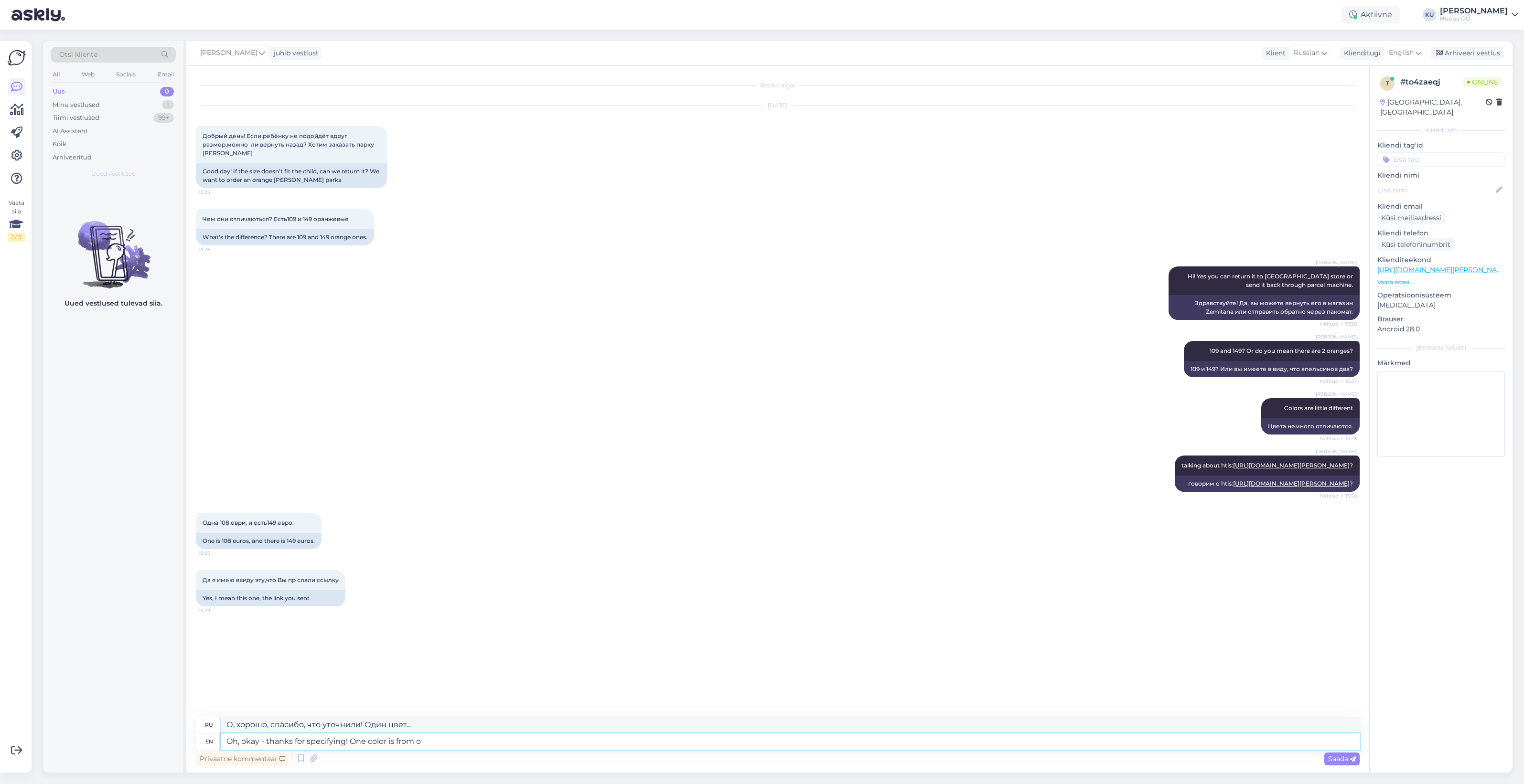
type textarea "О, хорошо, спасибо, что уточнили! Один цвет из…"
type textarea "Oh, okay - thanks for specifying! One color is from older s"
type textarea "О, хорошо, спасибо, что уточнили! Один цвет из более старого"
type textarea "Oh, okay - thanks for specifying! One color is from older season"
type textarea "О, хорошо, спасибо, что уточнили! Один цвет из прошлого сезона."
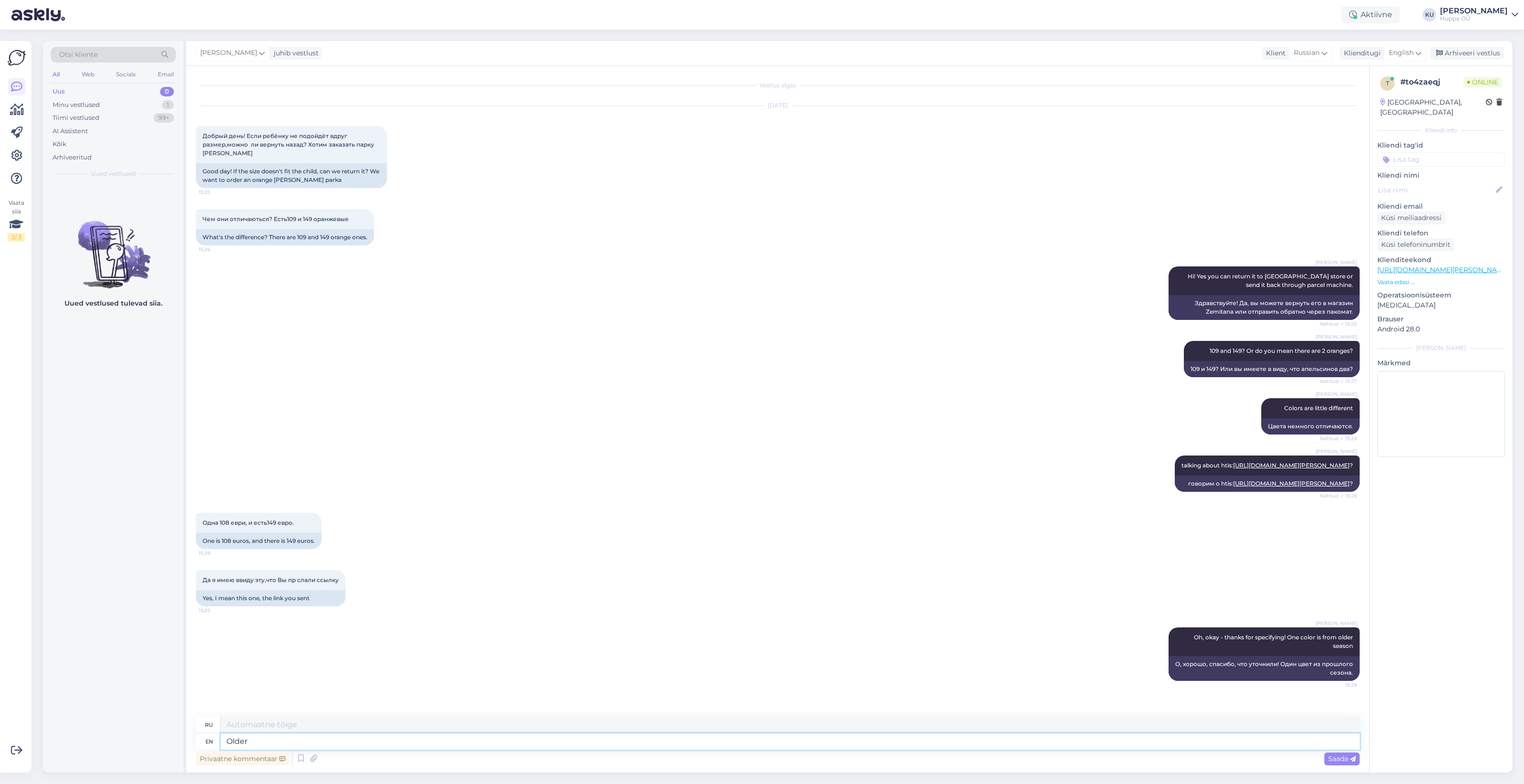
type textarea "Older s"
type textarea "Старше"
type textarea "Older seasons"
type textarea "Старые сезоны"
type textarea "Older seasons have"
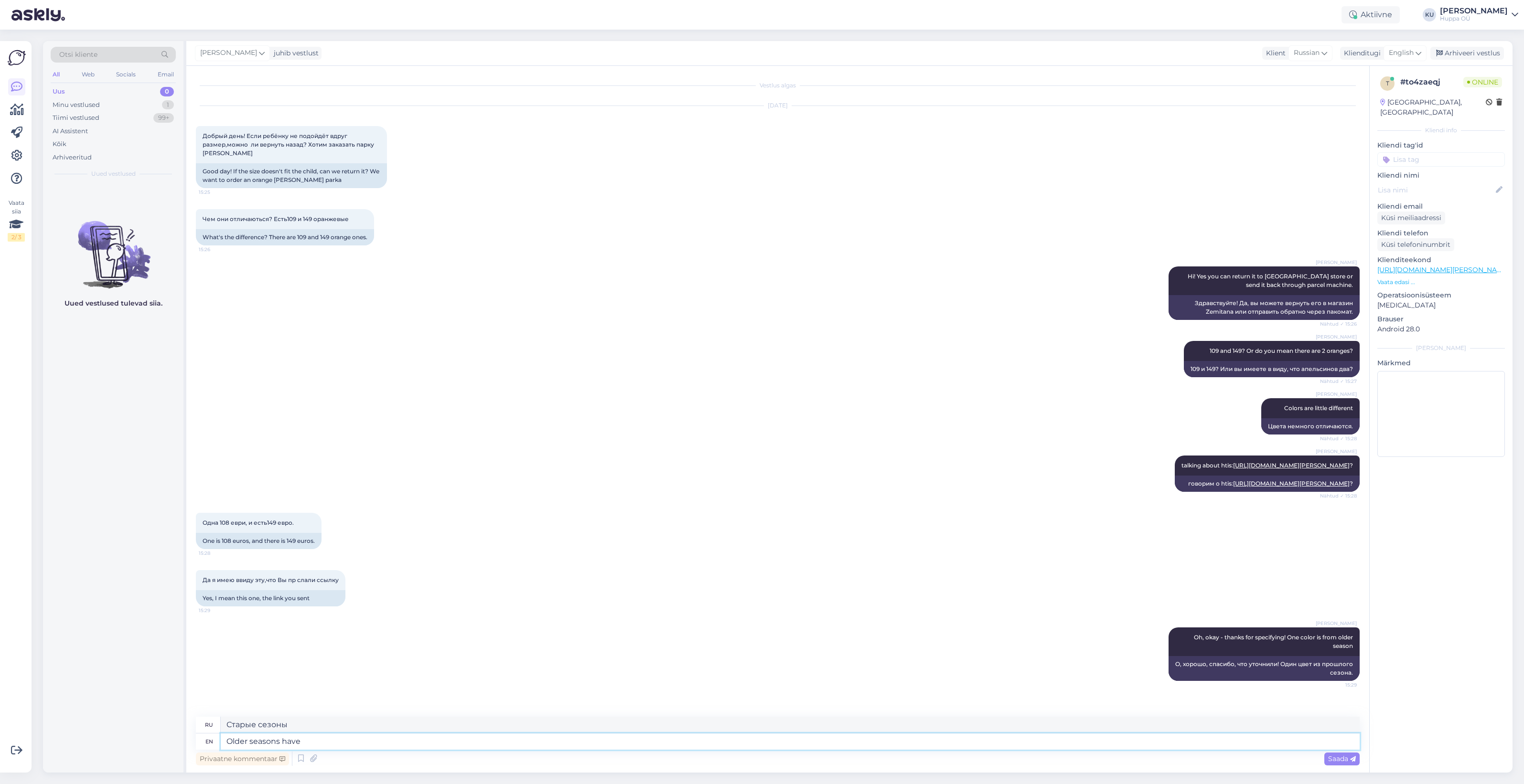
type textarea "В более старых сезонах есть"
type textarea "Older seasons have discounts"
type textarea "На более старые сезоны действуют скидки."
type textarea "Older seasons"
type textarea "В более старых сезонах есть"
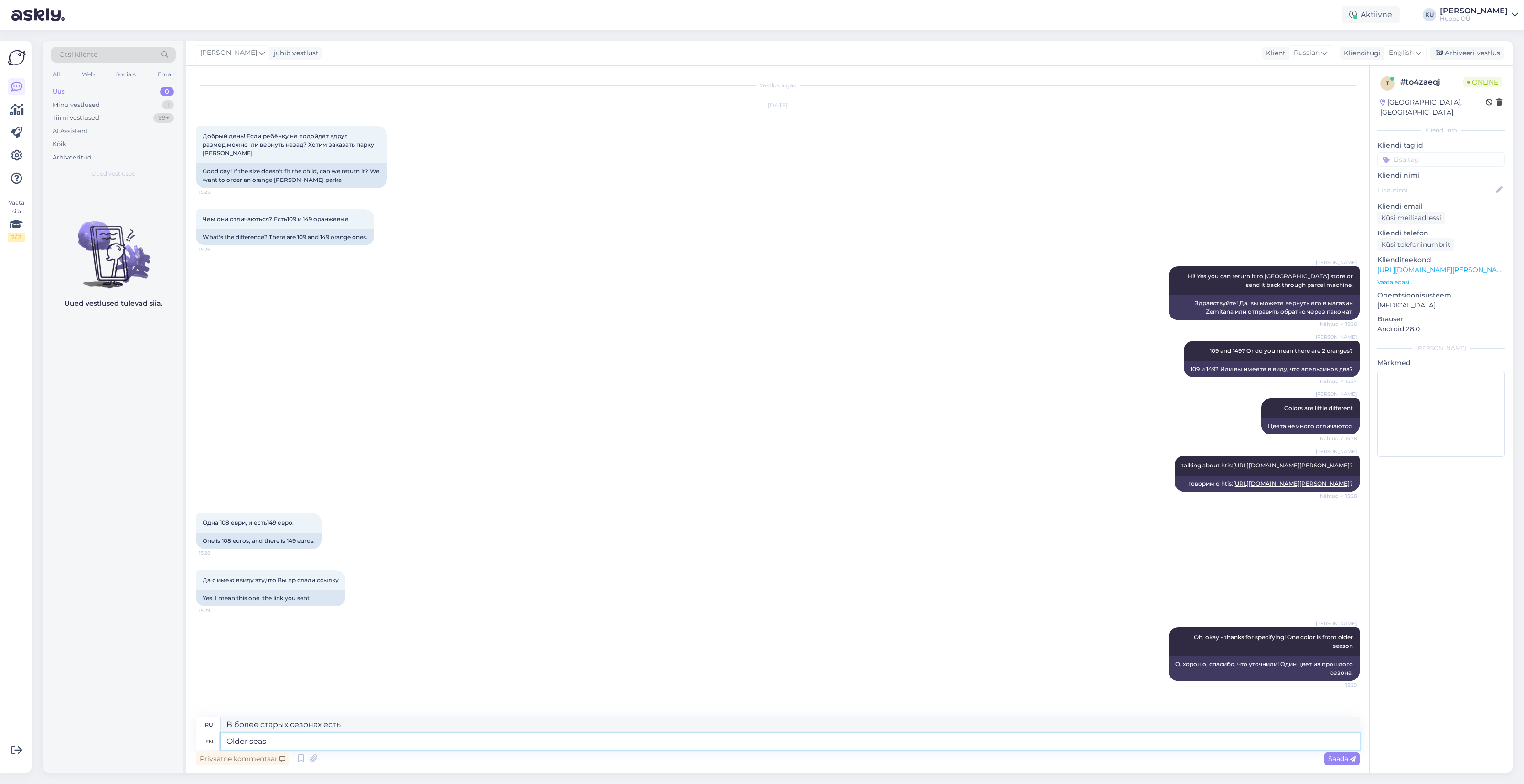
type textarea "Older sea"
type textarea "Старые сезоны"
type textarea "Ol"
type textarea "Старше"
type textarea "O"
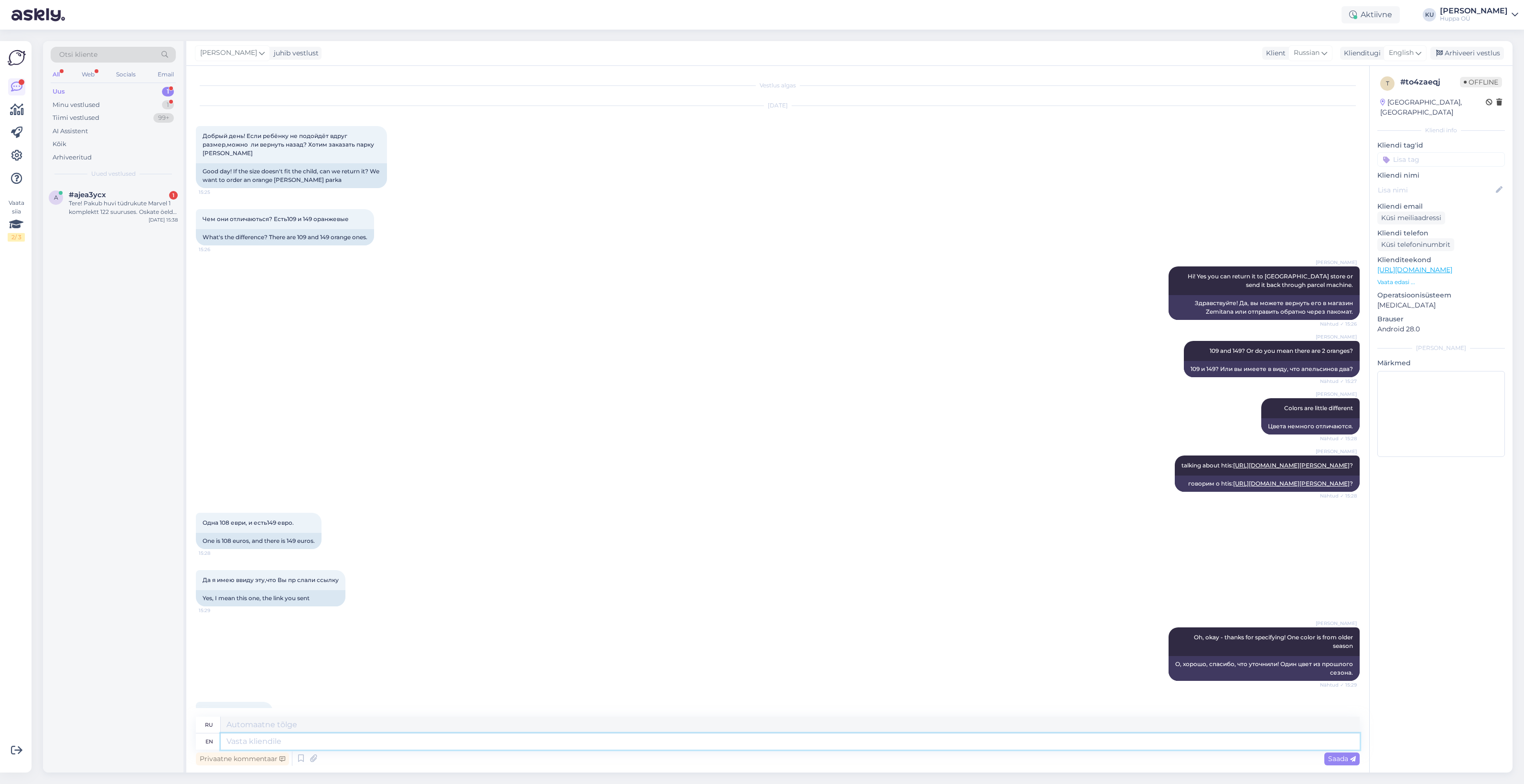
scroll to position [57, 0]
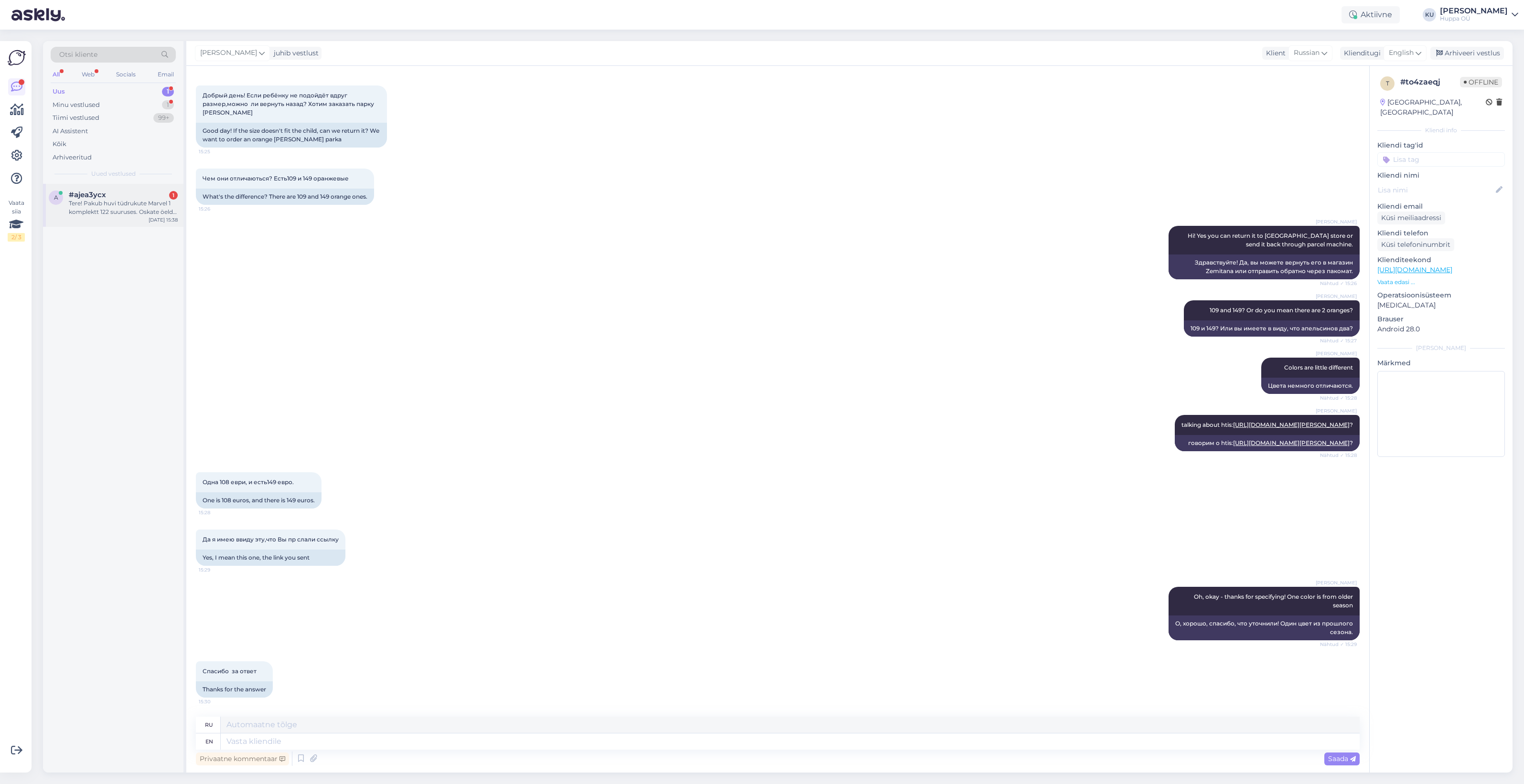
click at [113, 208] on div "Tere! Pakub huvi tüdrukute Marvel 1 komplektt 122 suuruses. Oskate öelda pükste…" at bounding box center [123, 208] width 109 height 17
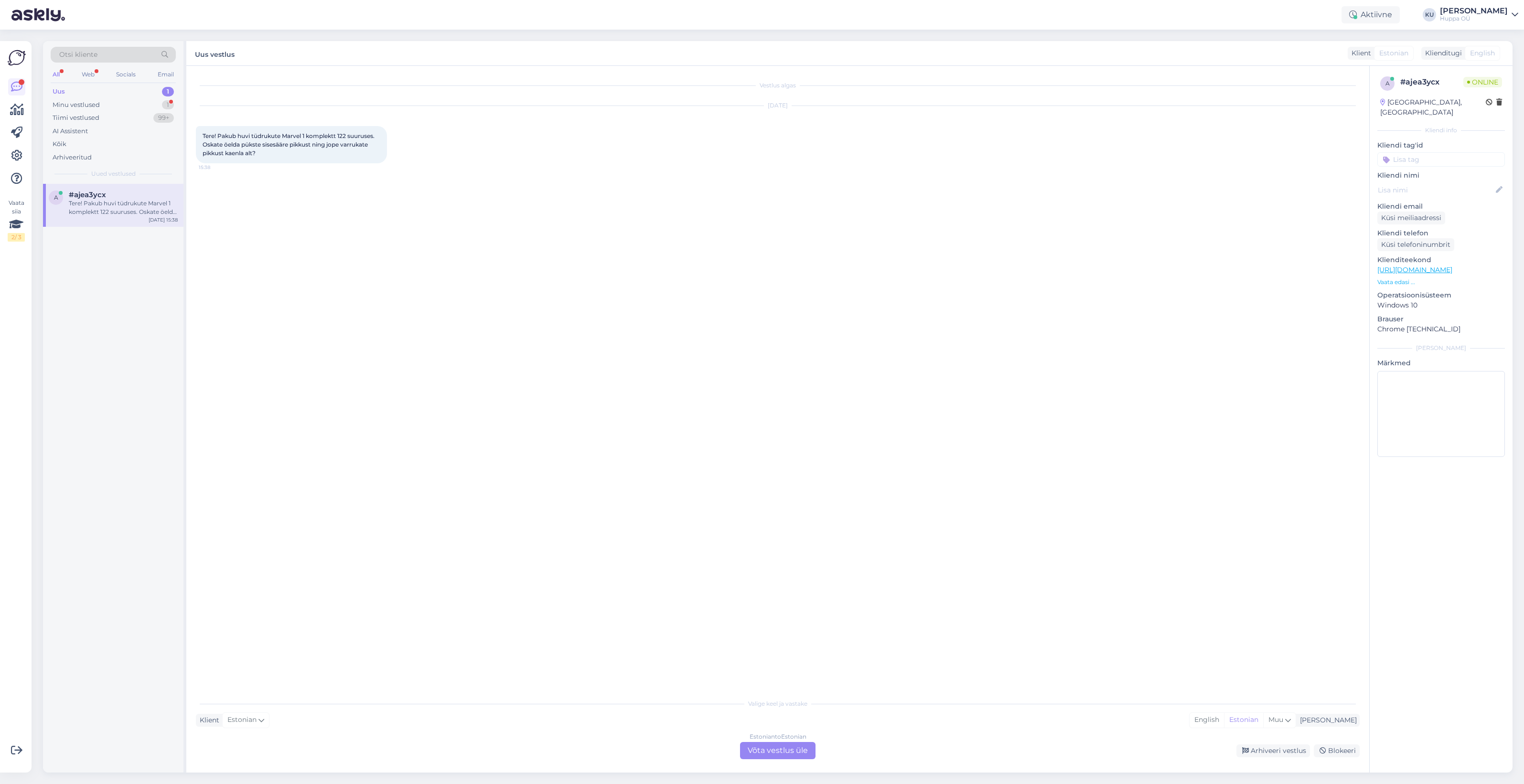
click at [809, 746] on div "Estonian to Estonian Võta vestlus üle" at bounding box center [778, 751] width 75 height 17
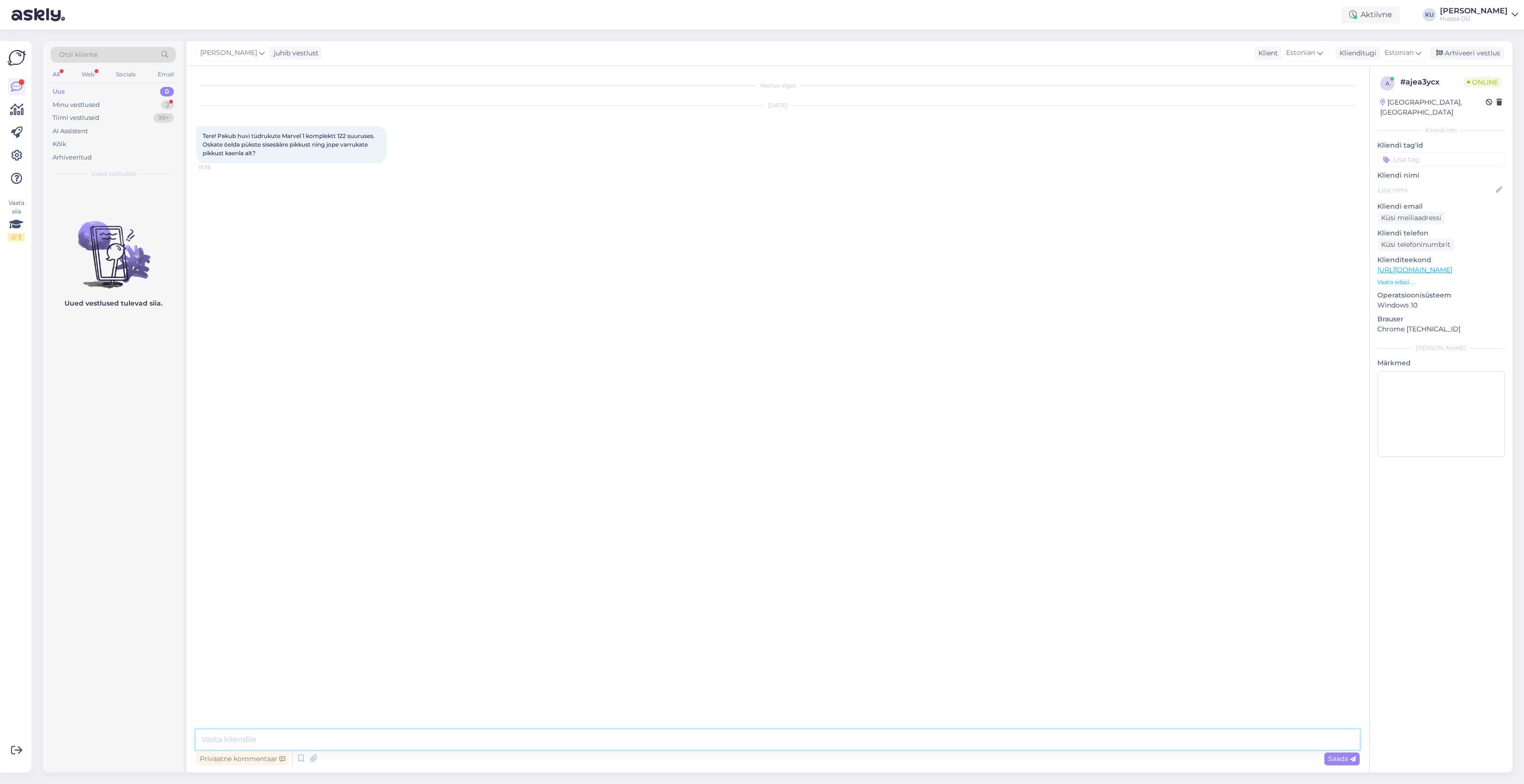
click at [326, 737] on textarea at bounding box center [777, 739] width 1164 height 20
type textarea "Tere! Jaa, üks hetk"
click at [1345, 763] on div "Saada" at bounding box center [1342, 759] width 35 height 13
click at [238, 739] on textarea at bounding box center [777, 739] width 1164 height 20
type textarea "51,5 cm"
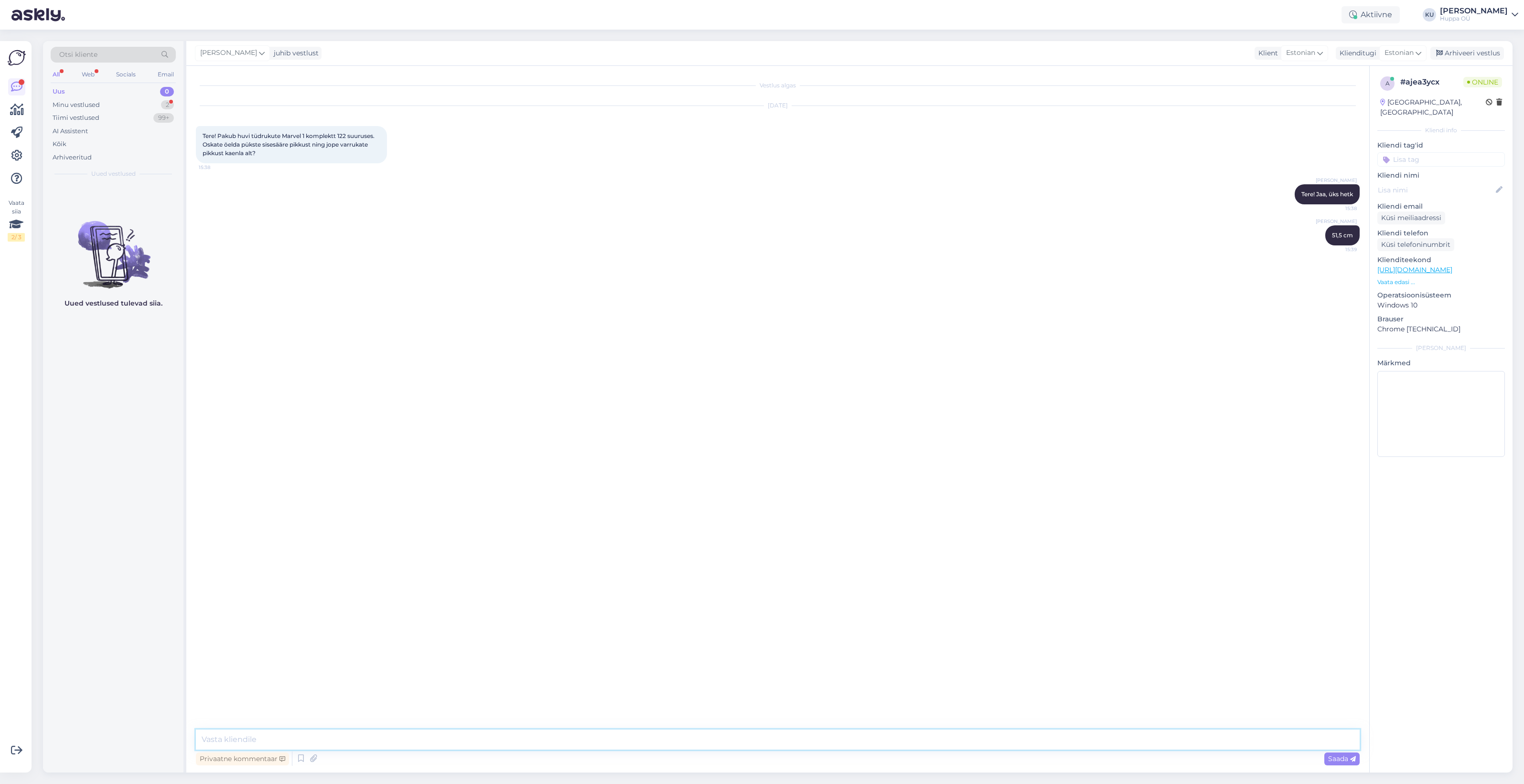
click at [279, 739] on textarea at bounding box center [777, 739] width 1164 height 20
type textarea "on sisesäär*"
type textarea "varruka pikkuse saan anda õlapunktist mõõdetuna, see on 57,5cm"
click at [279, 739] on textarea at bounding box center [777, 739] width 1164 height 20
click at [1342, 380] on img at bounding box center [1340, 377] width 38 height 38
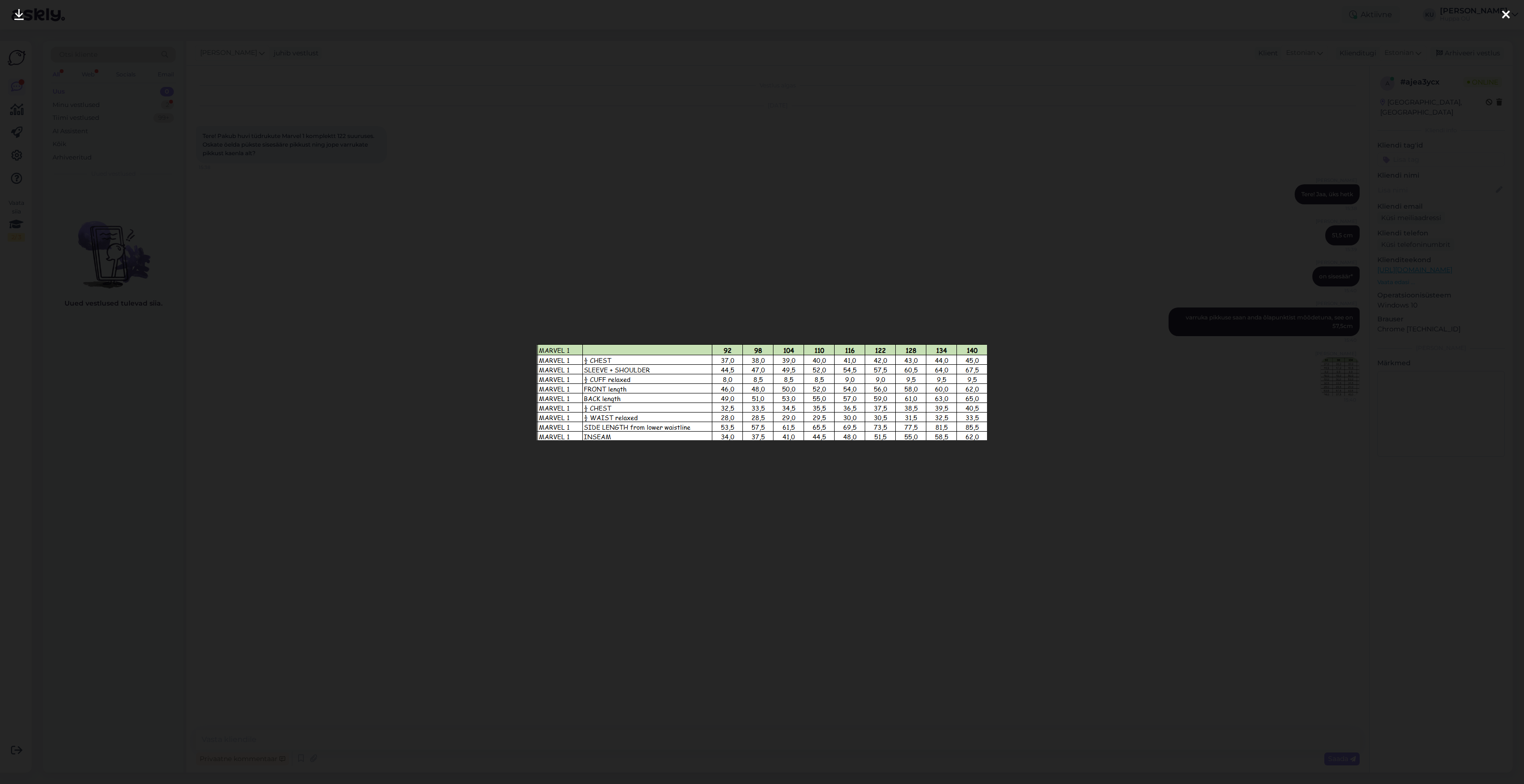
click at [1040, 498] on div at bounding box center [762, 392] width 1524 height 784
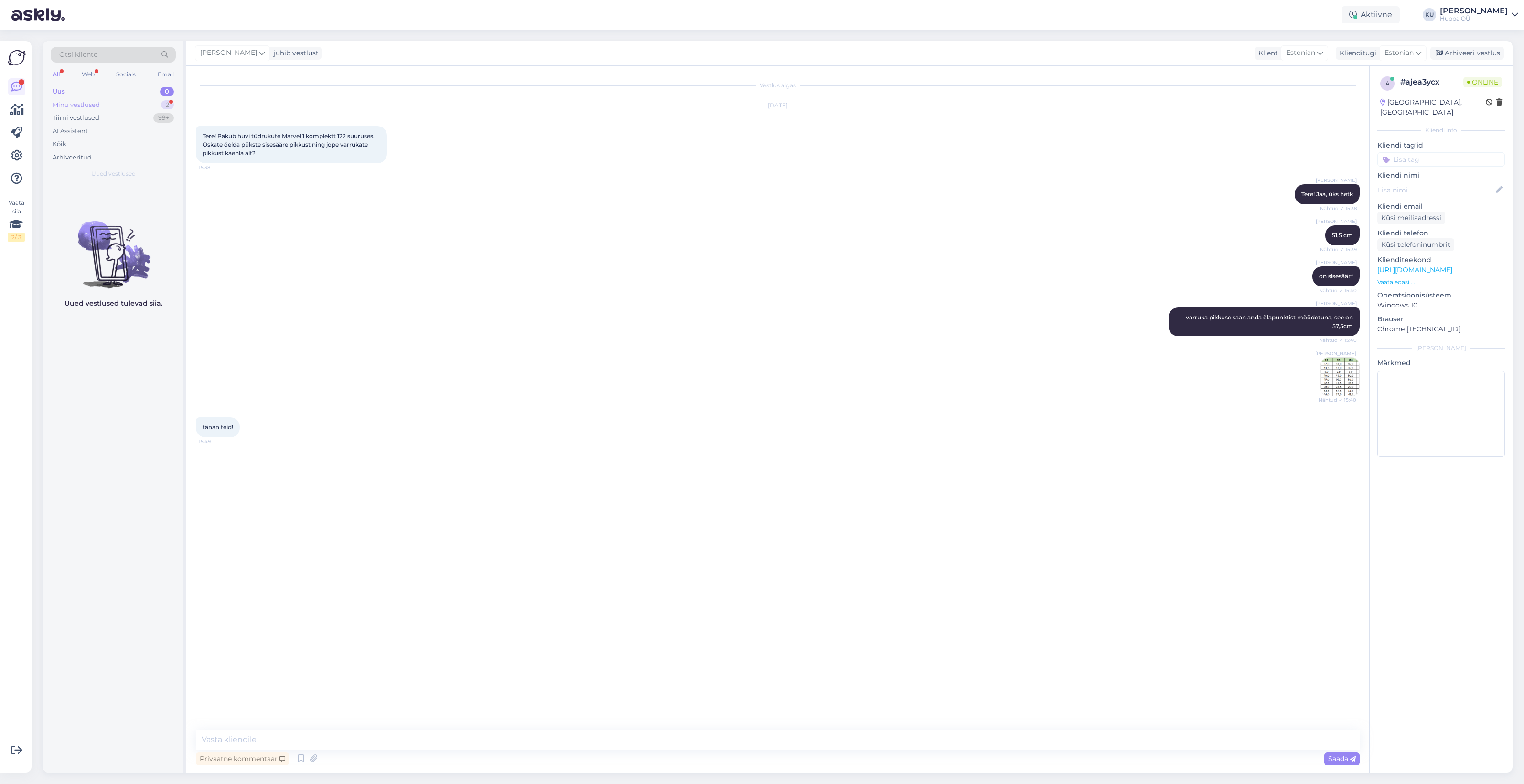
click at [128, 106] on div "Minu vestlused 2" at bounding box center [113, 105] width 126 height 13
click at [99, 196] on span "#ajea3ycx" at bounding box center [87, 195] width 38 height 9
click at [93, 230] on span "#to4zaeqj" at bounding box center [87, 229] width 37 height 9
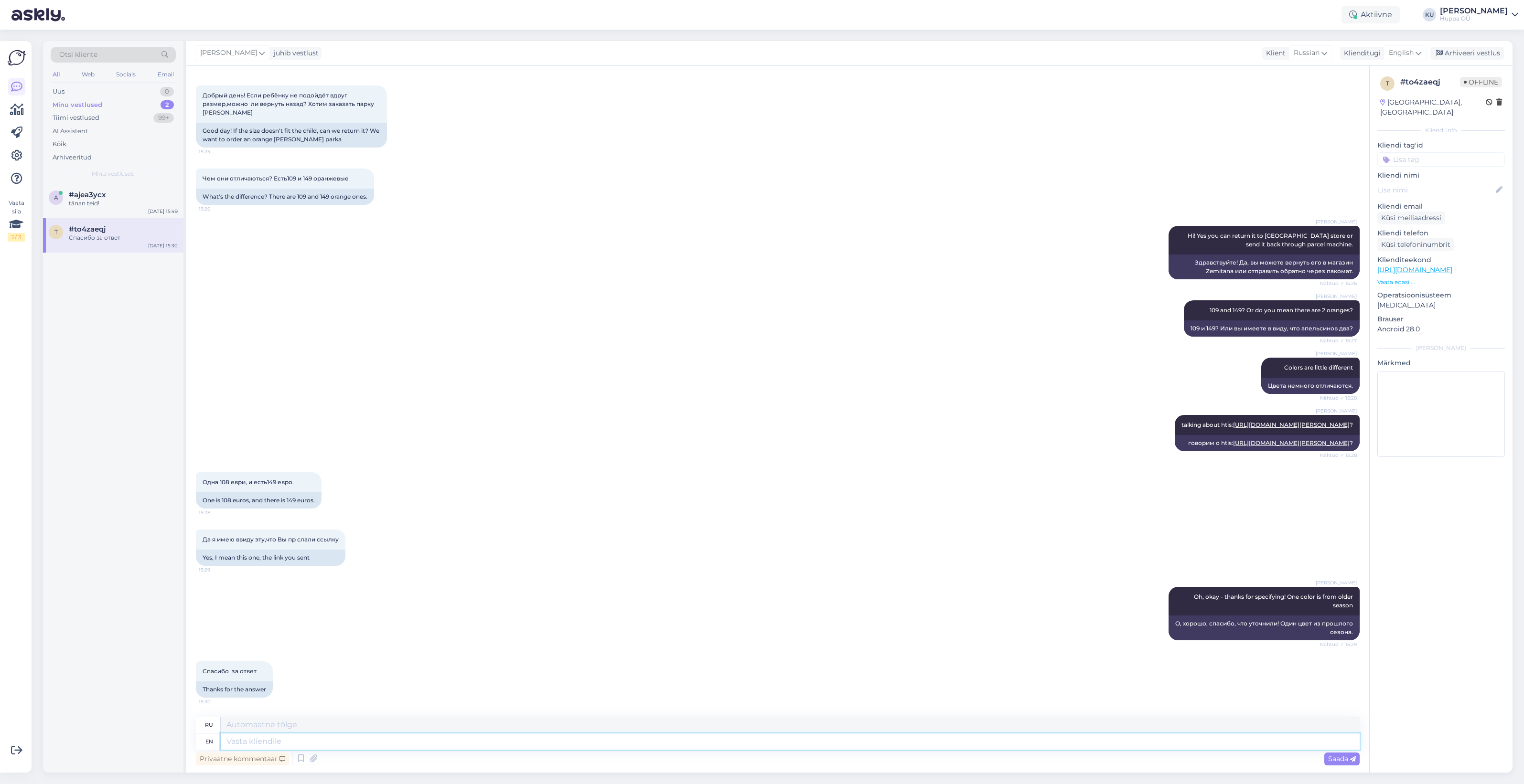
click at [255, 740] on textarea at bounding box center [790, 741] width 1139 height 16
click at [1472, 48] on div "Arhiveeri vestlus" at bounding box center [1467, 53] width 74 height 13
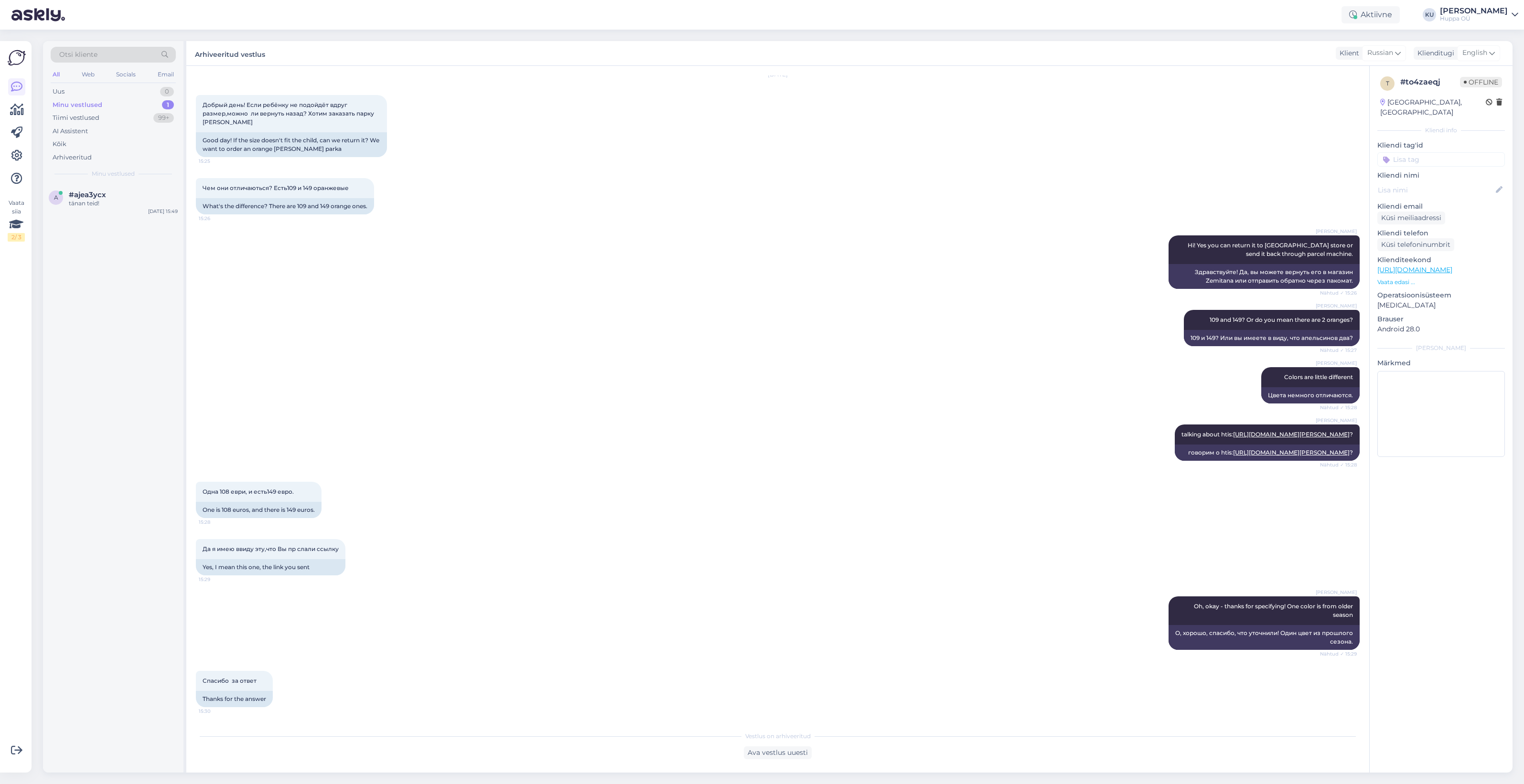
scroll to position [47, 0]
click at [106, 207] on div "tänan teid!" at bounding box center [123, 203] width 109 height 9
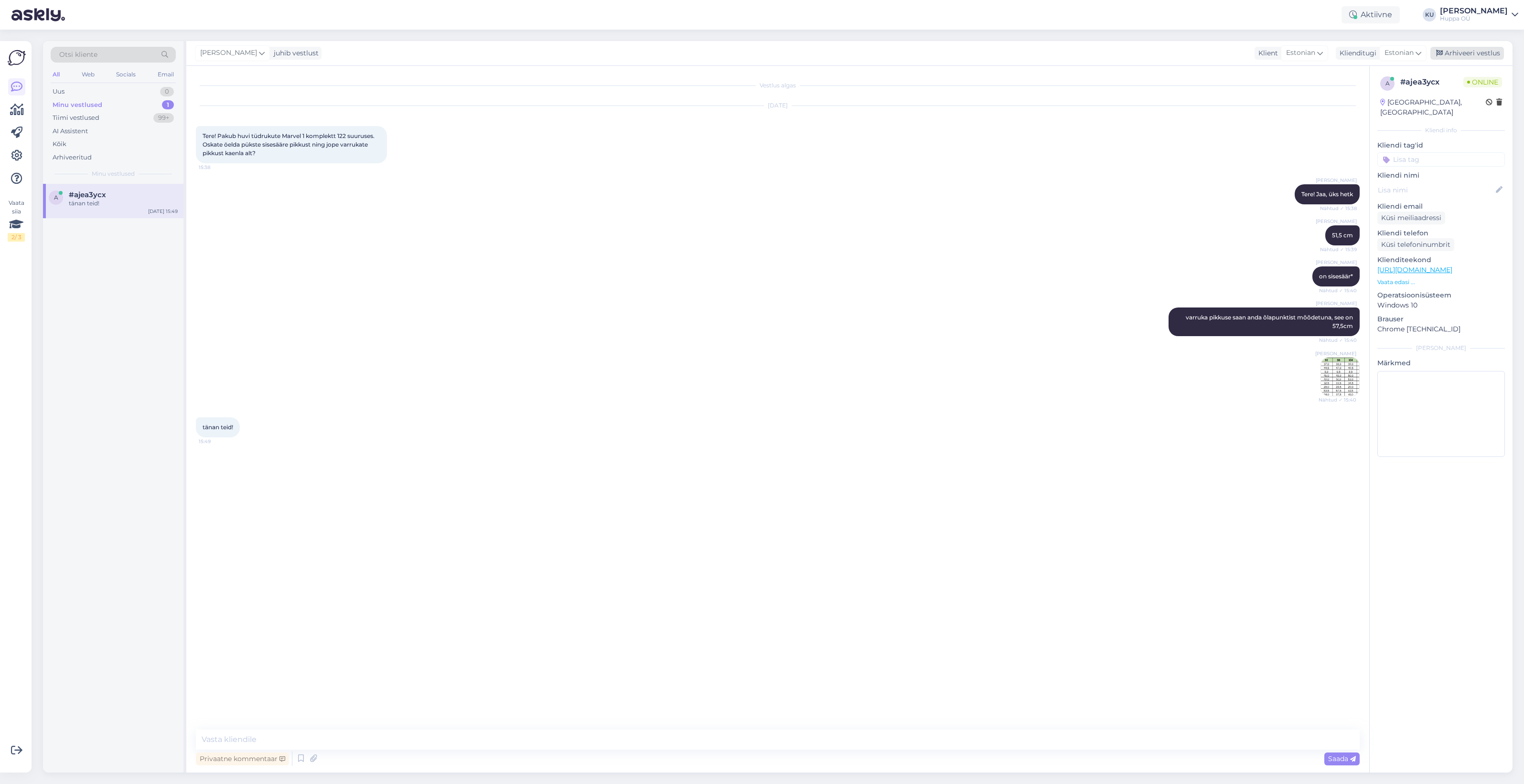
click at [1458, 50] on div "Arhiveeri vestlus" at bounding box center [1467, 53] width 74 height 13
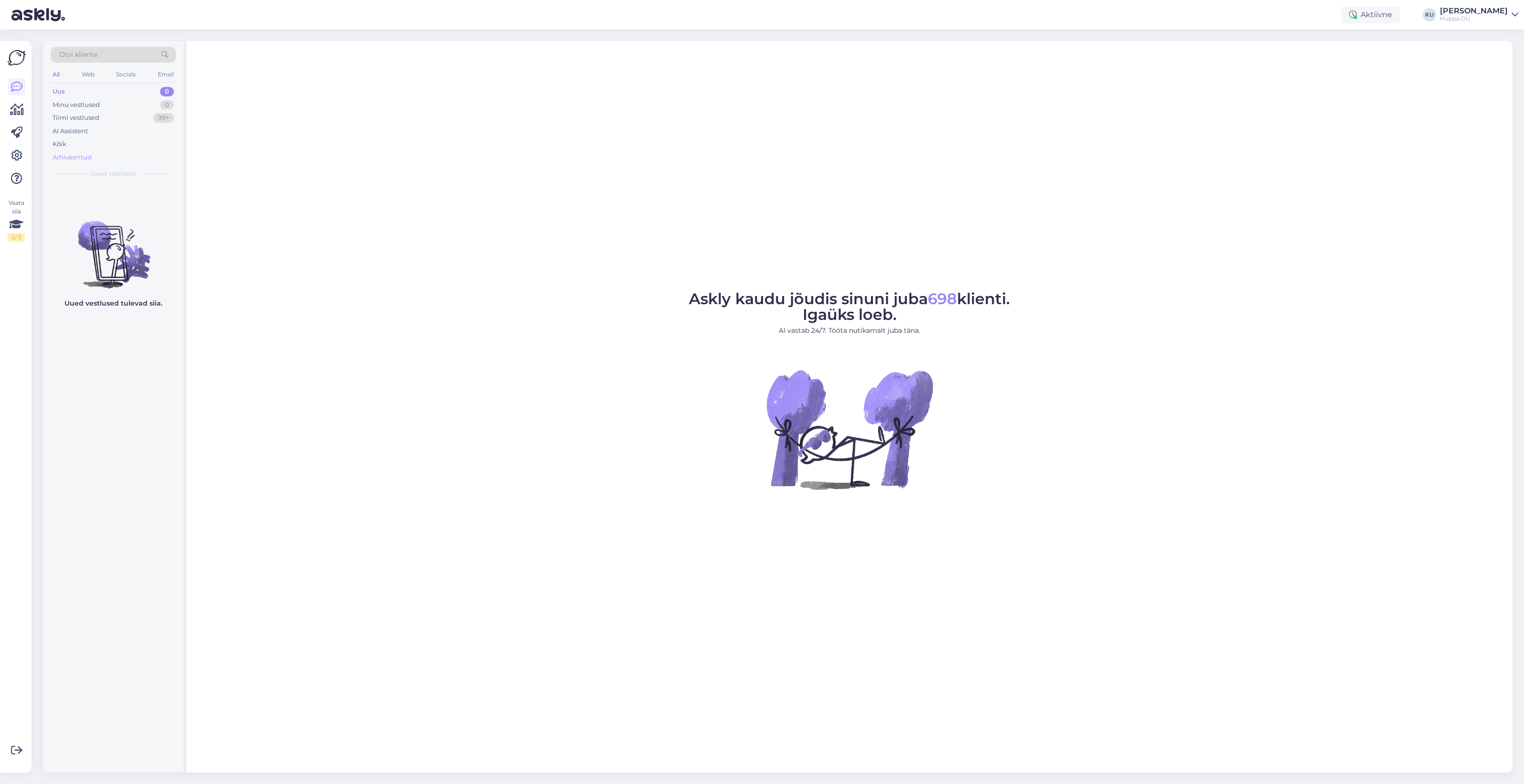
click at [75, 159] on div "Arhiveeritud" at bounding box center [72, 157] width 39 height 9
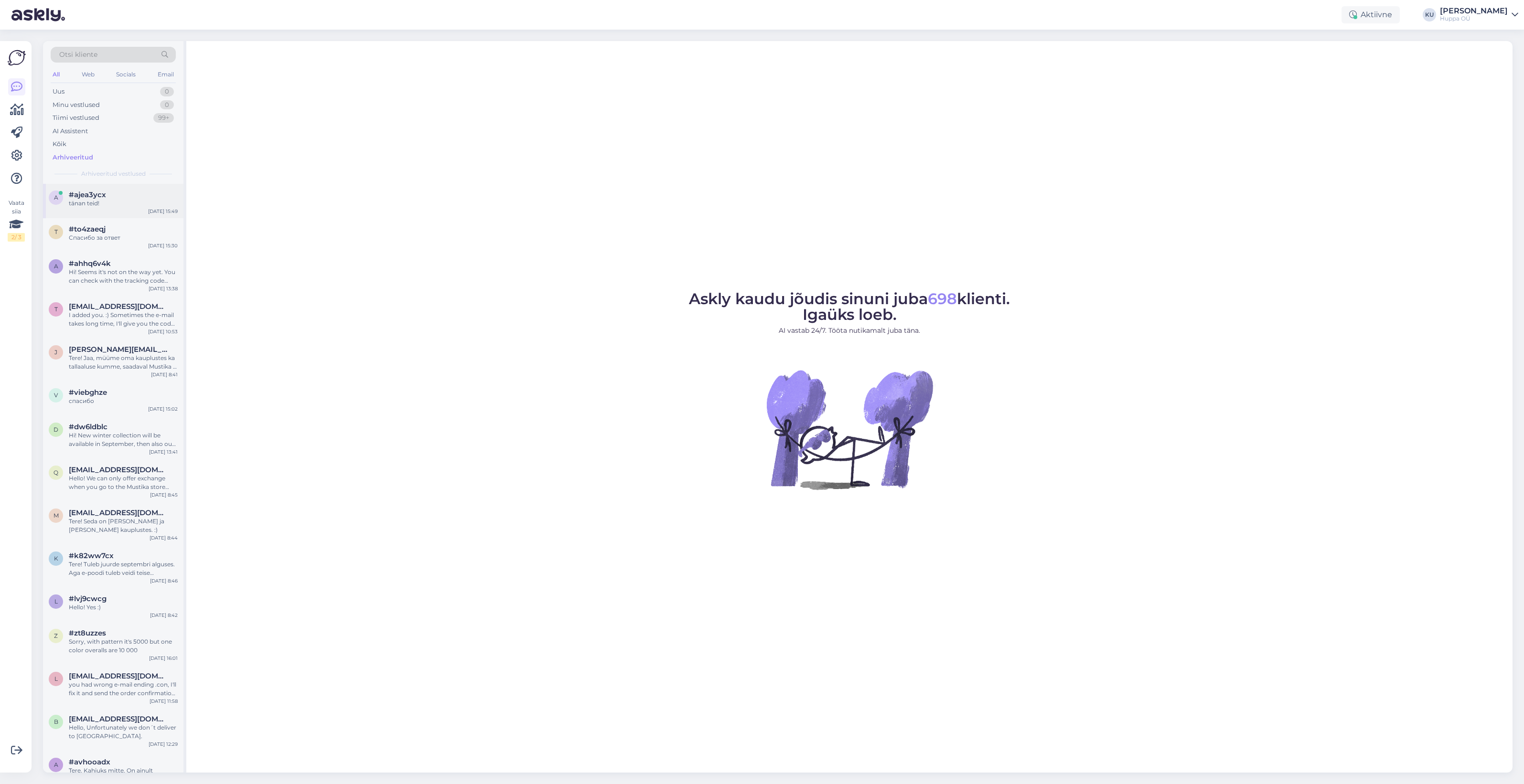
click at [101, 203] on div "tänan teid!" at bounding box center [123, 203] width 109 height 9
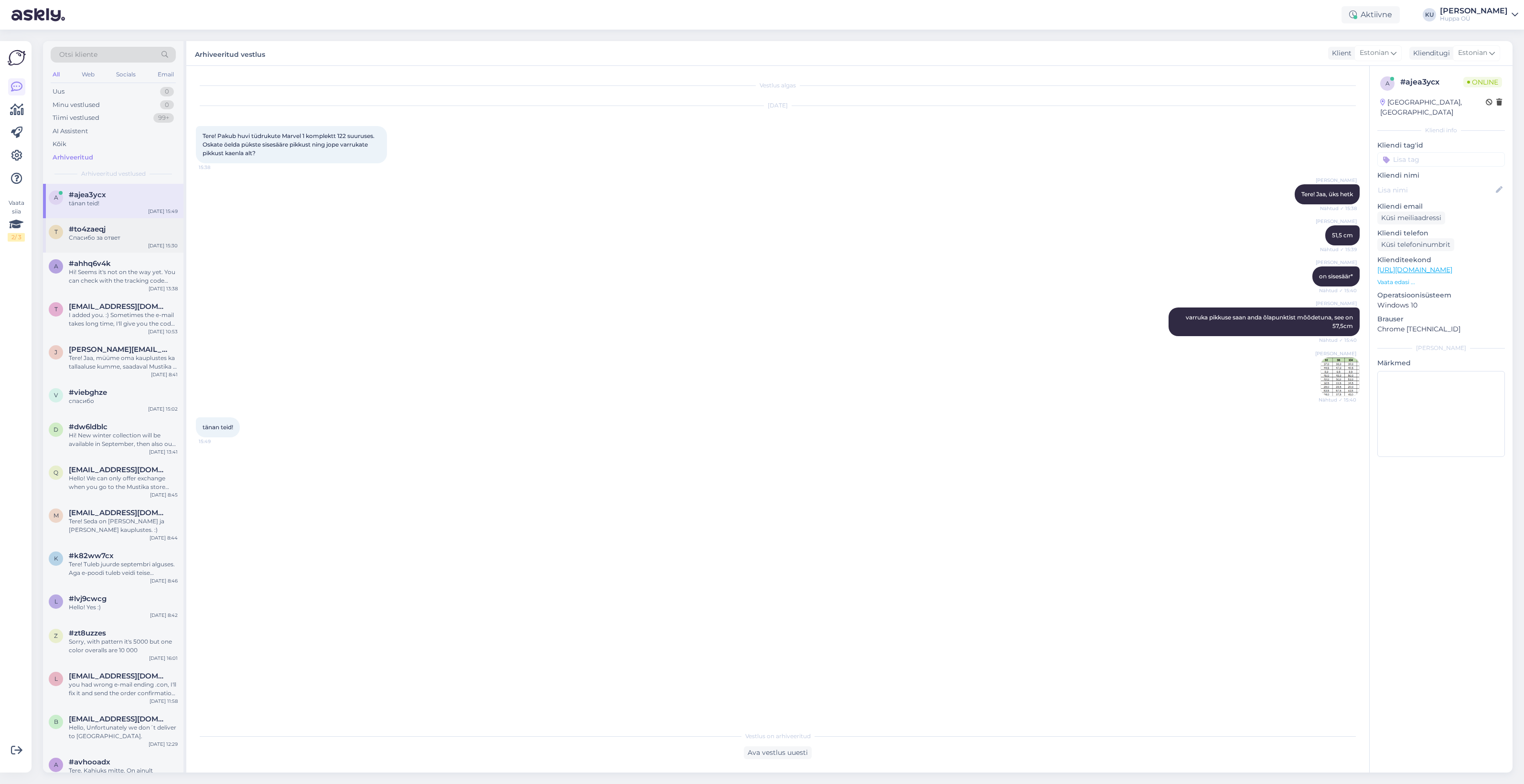
click at [96, 244] on div "t #to4zaeqj Спасибо за ответ Aug 26 15:30" at bounding box center [113, 235] width 140 height 35
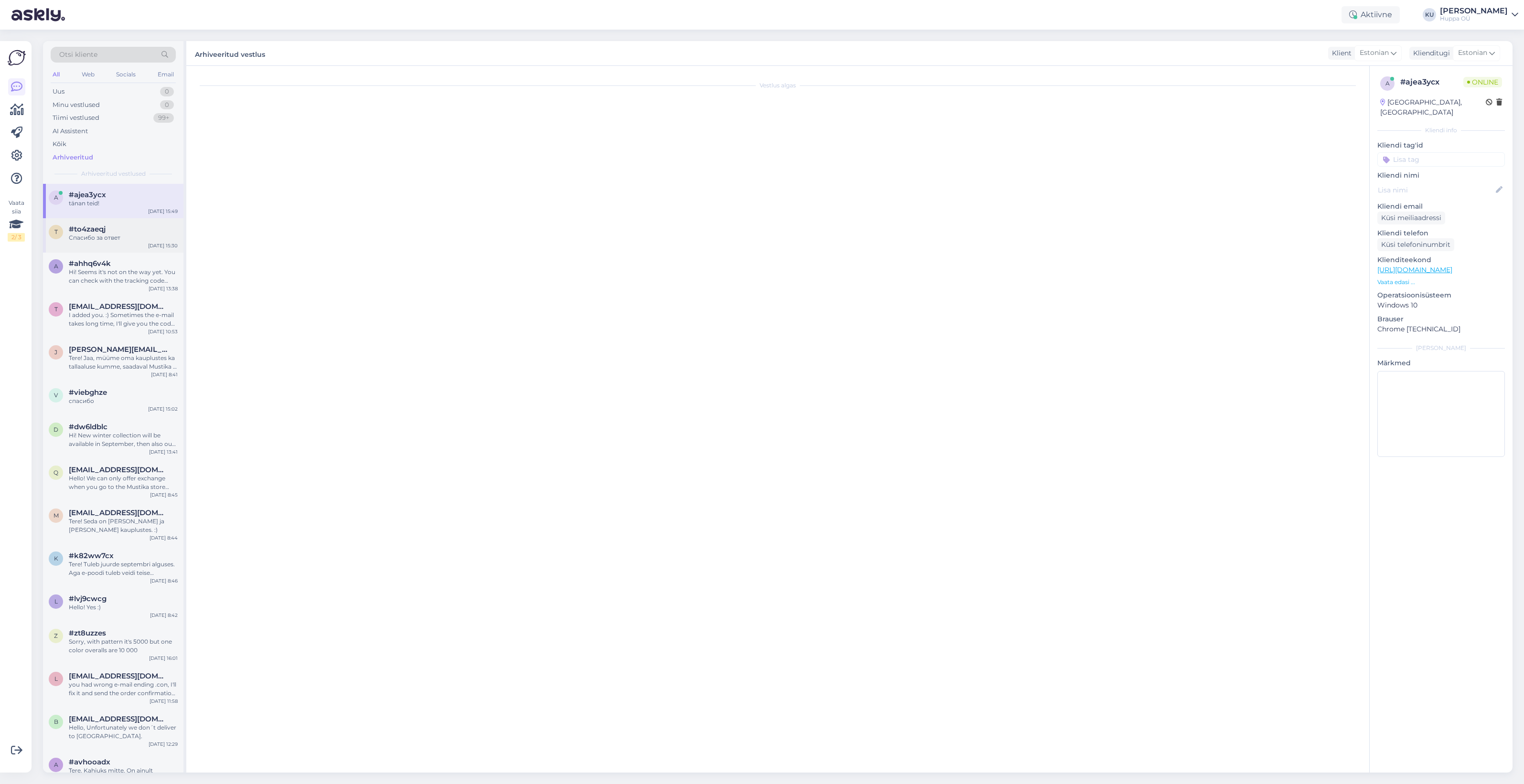
scroll to position [47, 0]
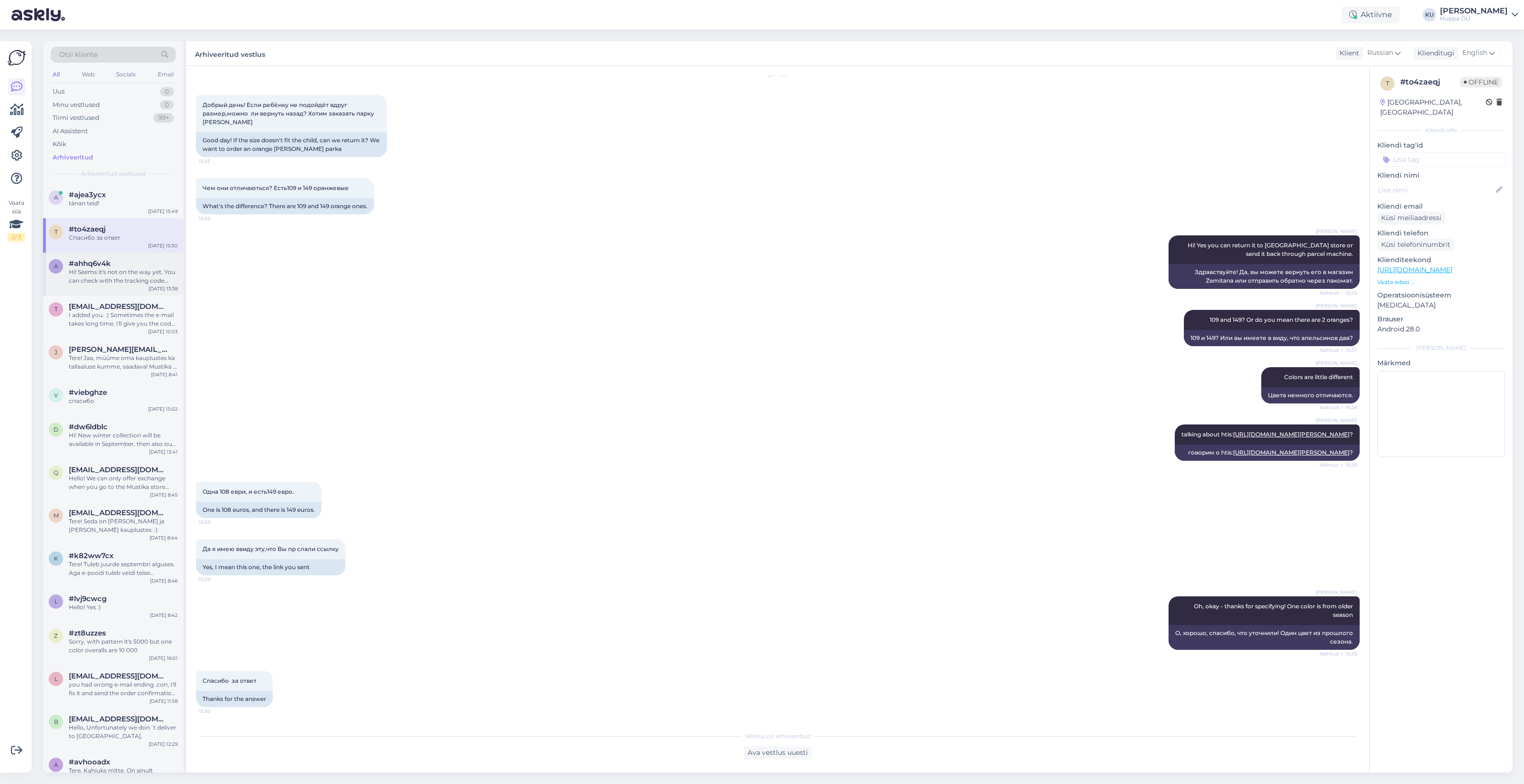
click at [99, 276] on div "Hi! Seems it's not on the way yet. You can check with the tracking code when it…" at bounding box center [123, 276] width 109 height 17
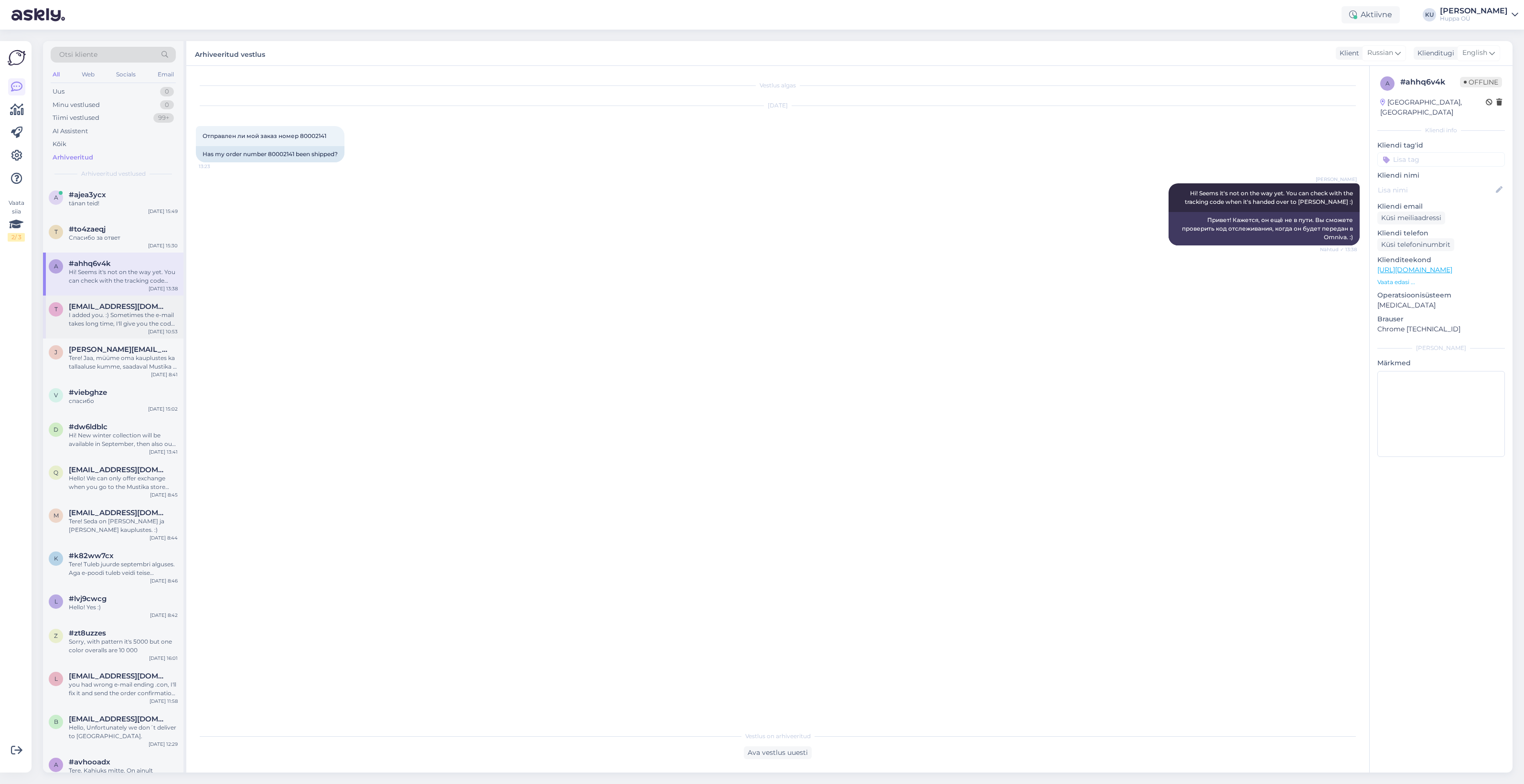
click at [106, 318] on div "I added you. :) Sometimes the e-mail takes long time, I'll give you the code: H…" at bounding box center [123, 320] width 109 height 17
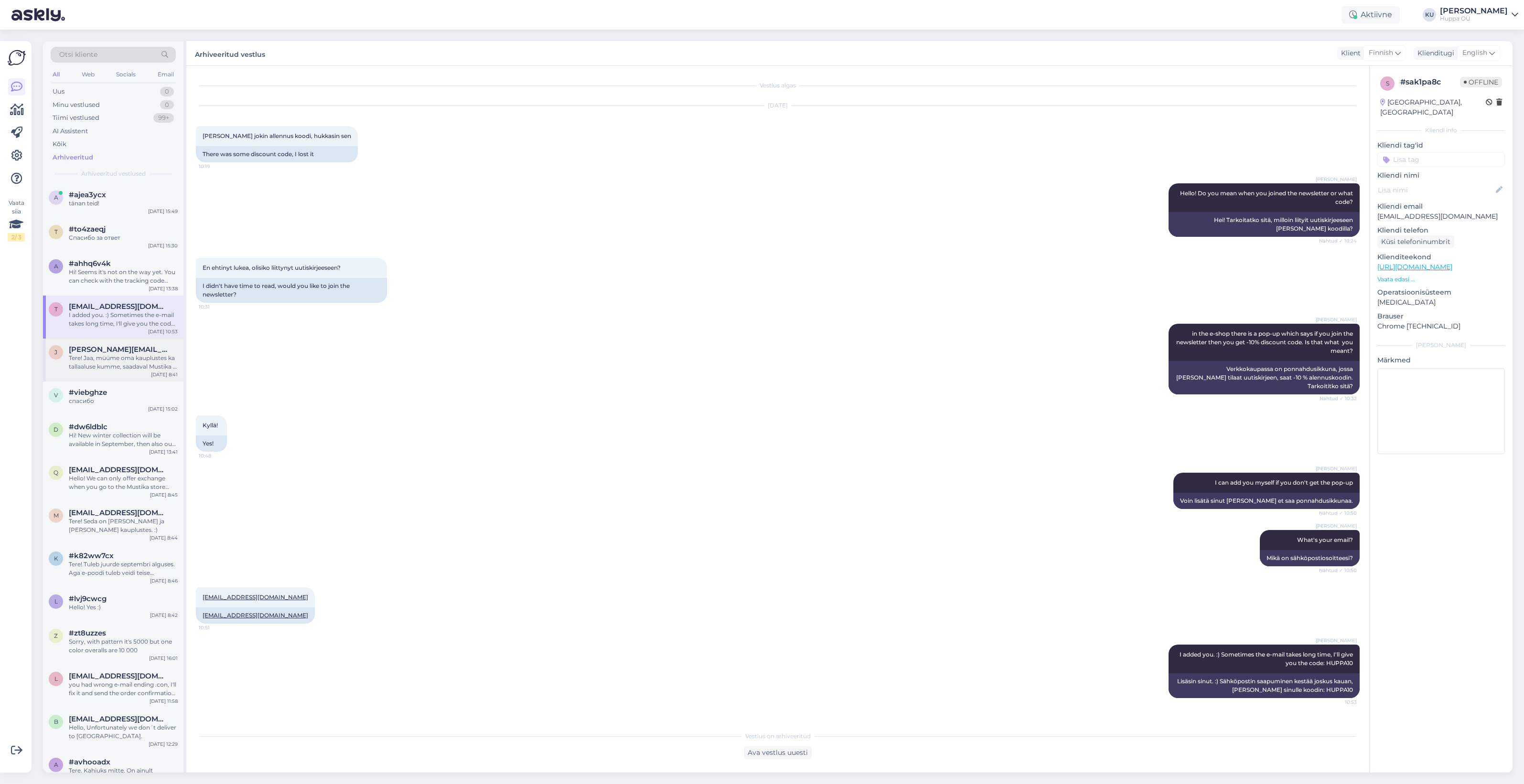
click at [99, 362] on div "Tere! Jaa, müüme oma kauplustes ka tallaaluse kumme, saadaval Mustika ja Mustak…" at bounding box center [123, 362] width 109 height 17
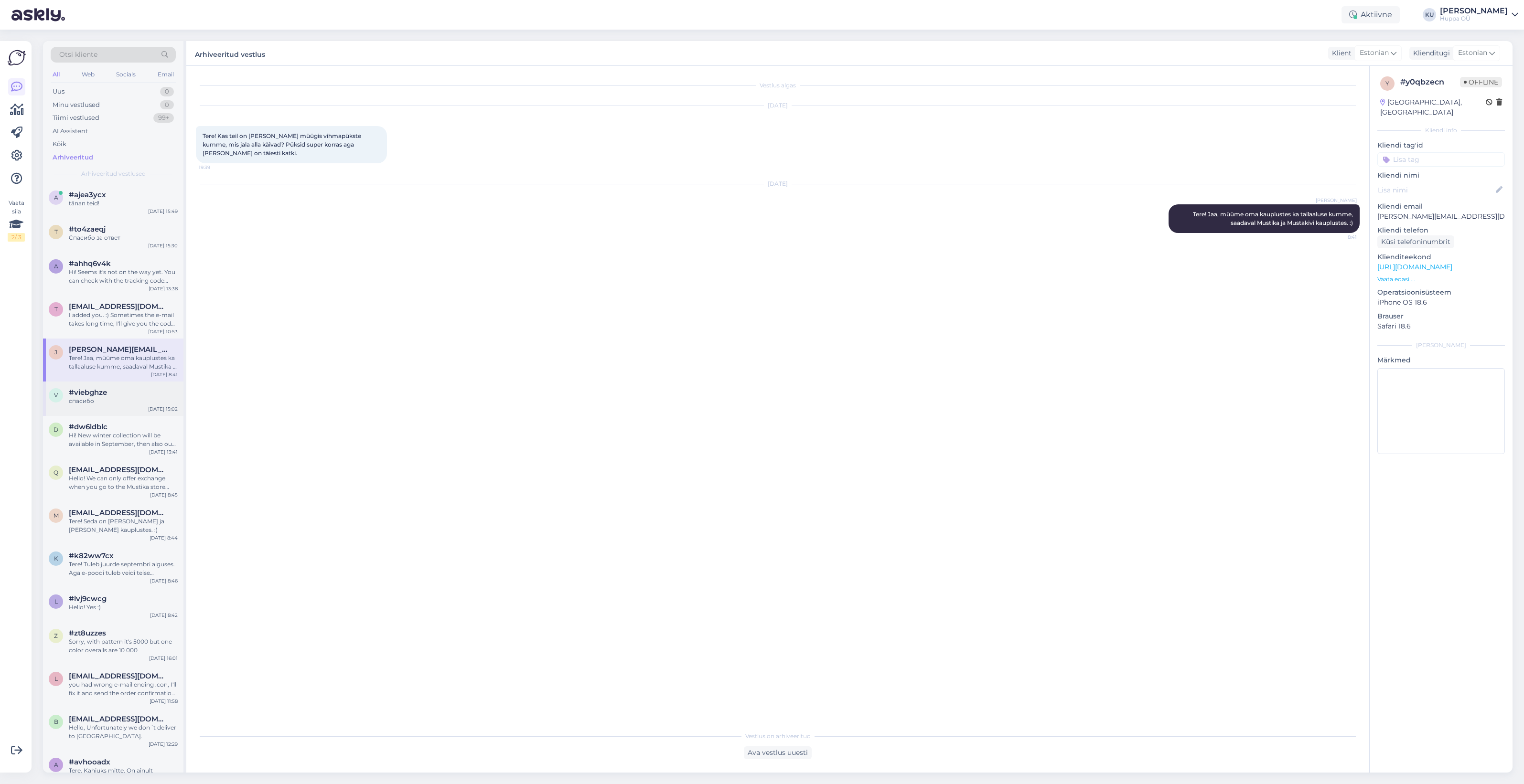
click at [99, 405] on div "спасибо" at bounding box center [123, 401] width 109 height 9
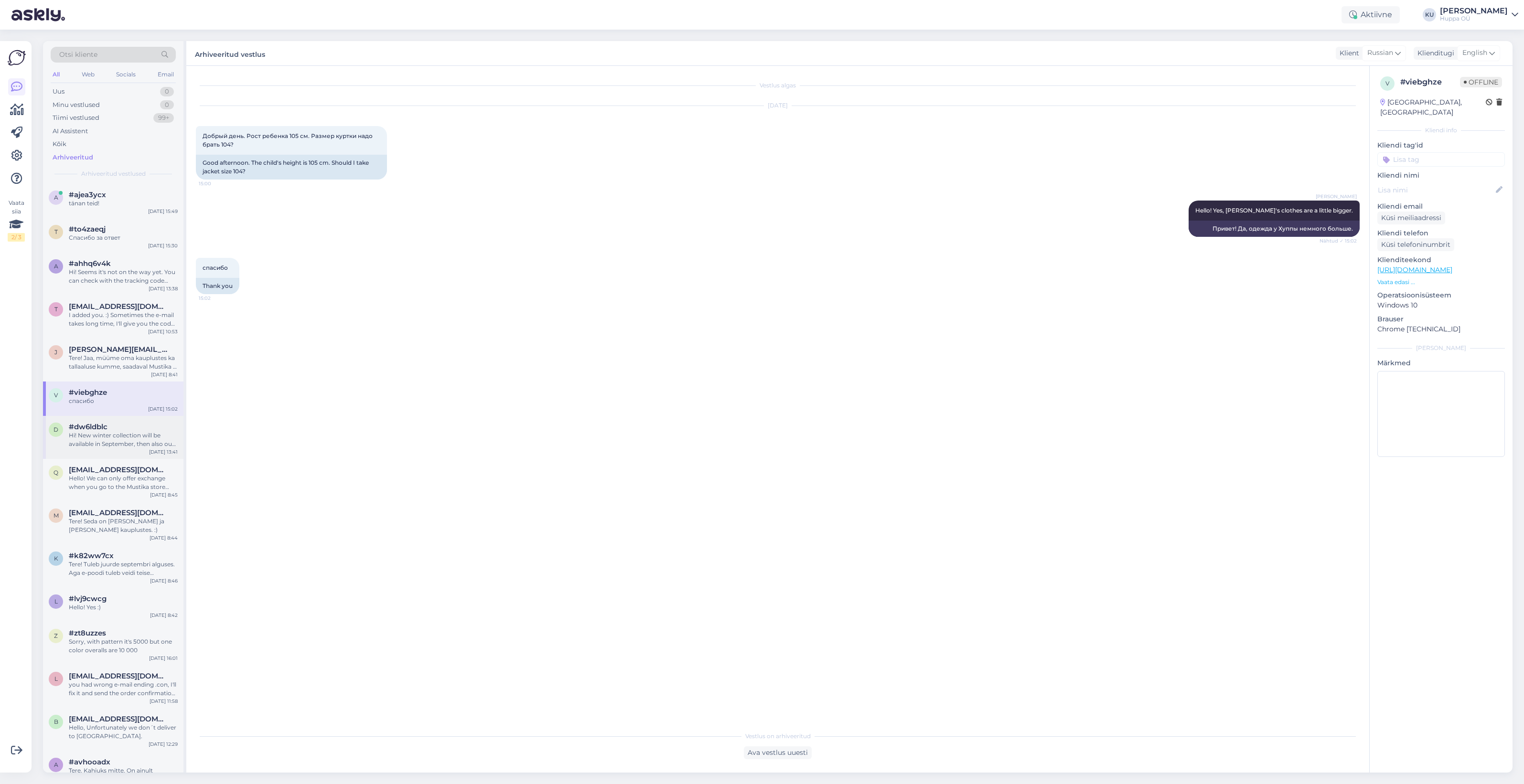
click at [104, 431] on div "Hi! New winter collection will be available in September, then also our model A…" at bounding box center [123, 439] width 109 height 17
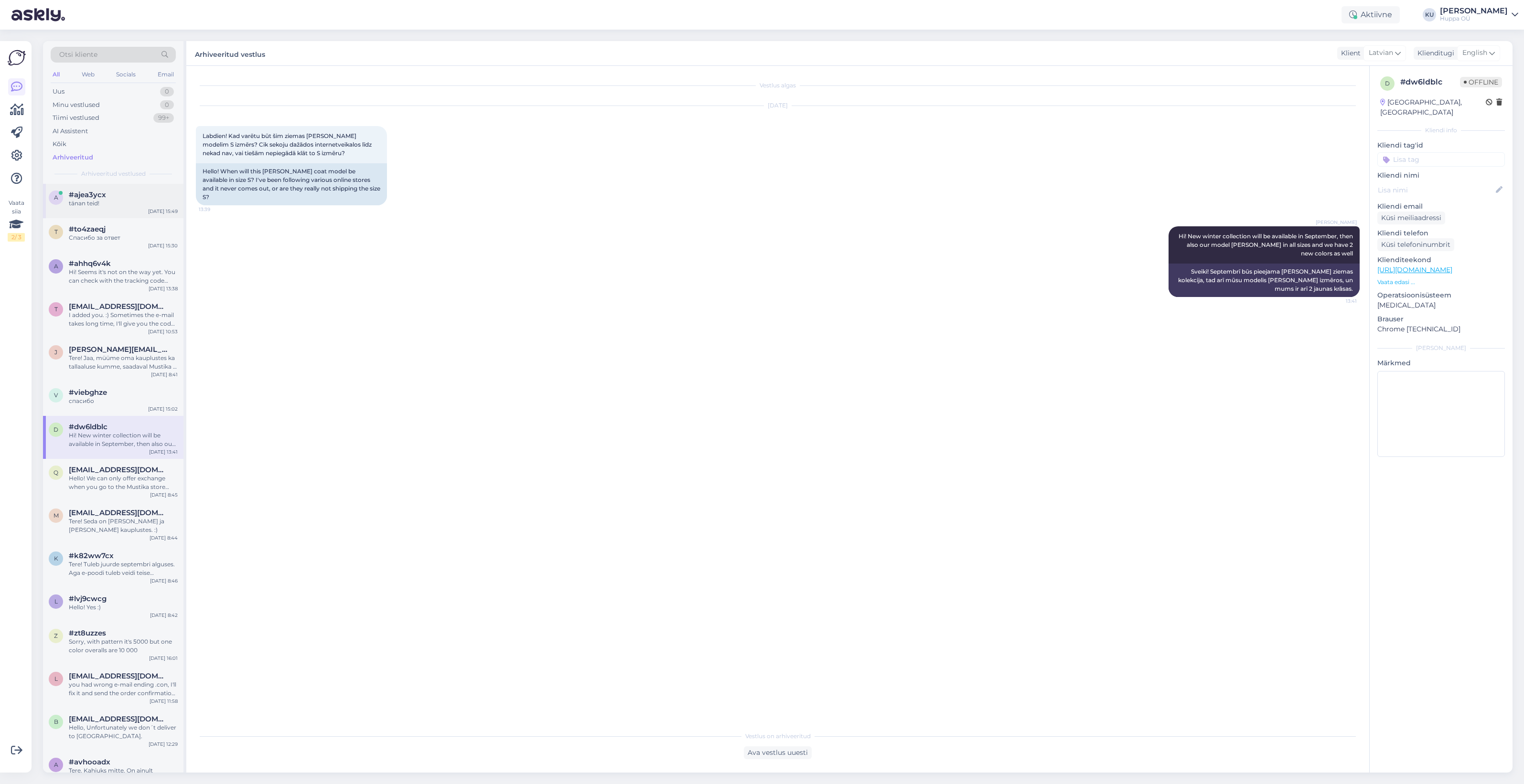
click at [91, 204] on div "tänan teid!" at bounding box center [123, 203] width 109 height 9
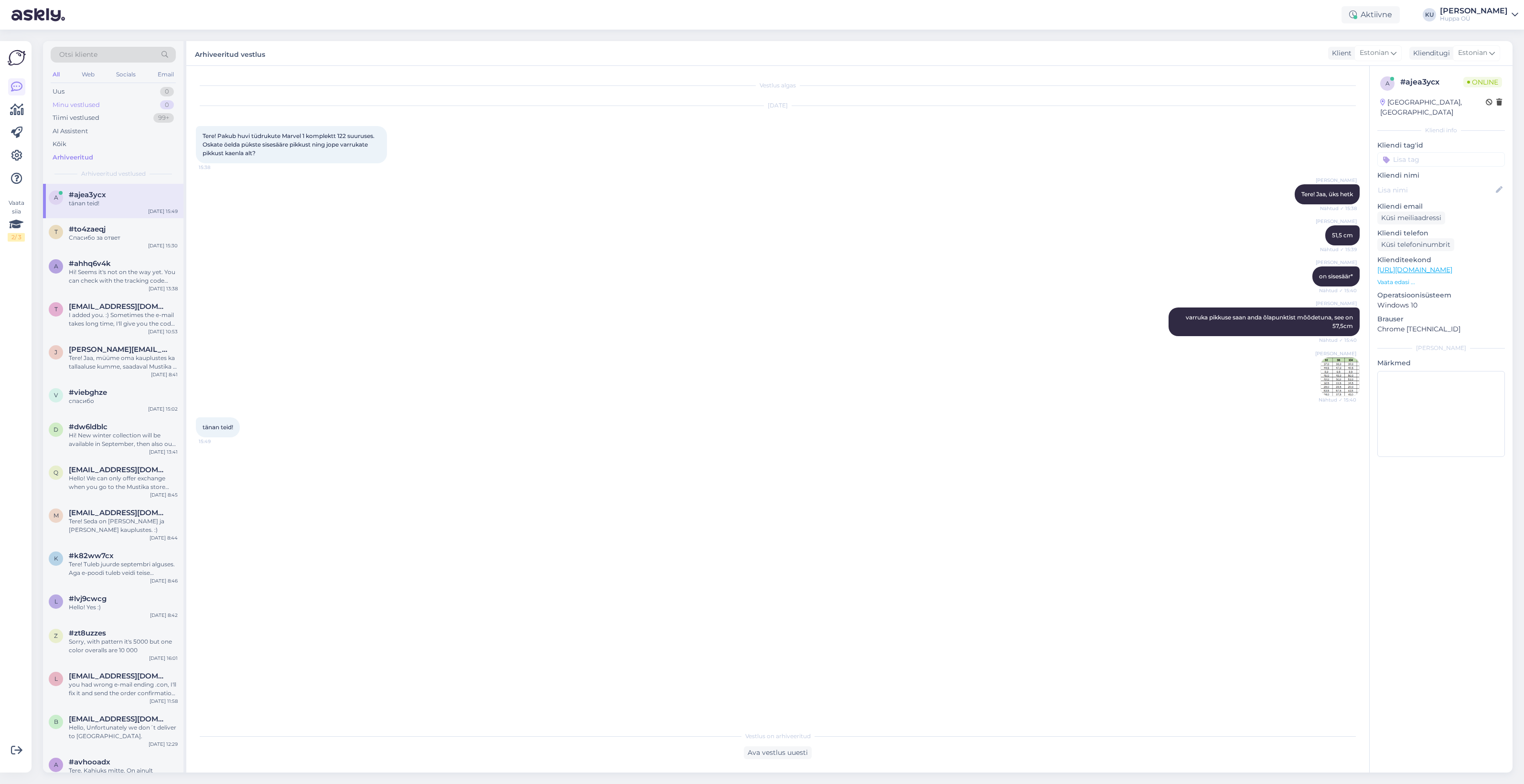
click at [111, 103] on div "Minu vestlused 0" at bounding box center [113, 105] width 126 height 13
